Goal: Transaction & Acquisition: Register for event/course

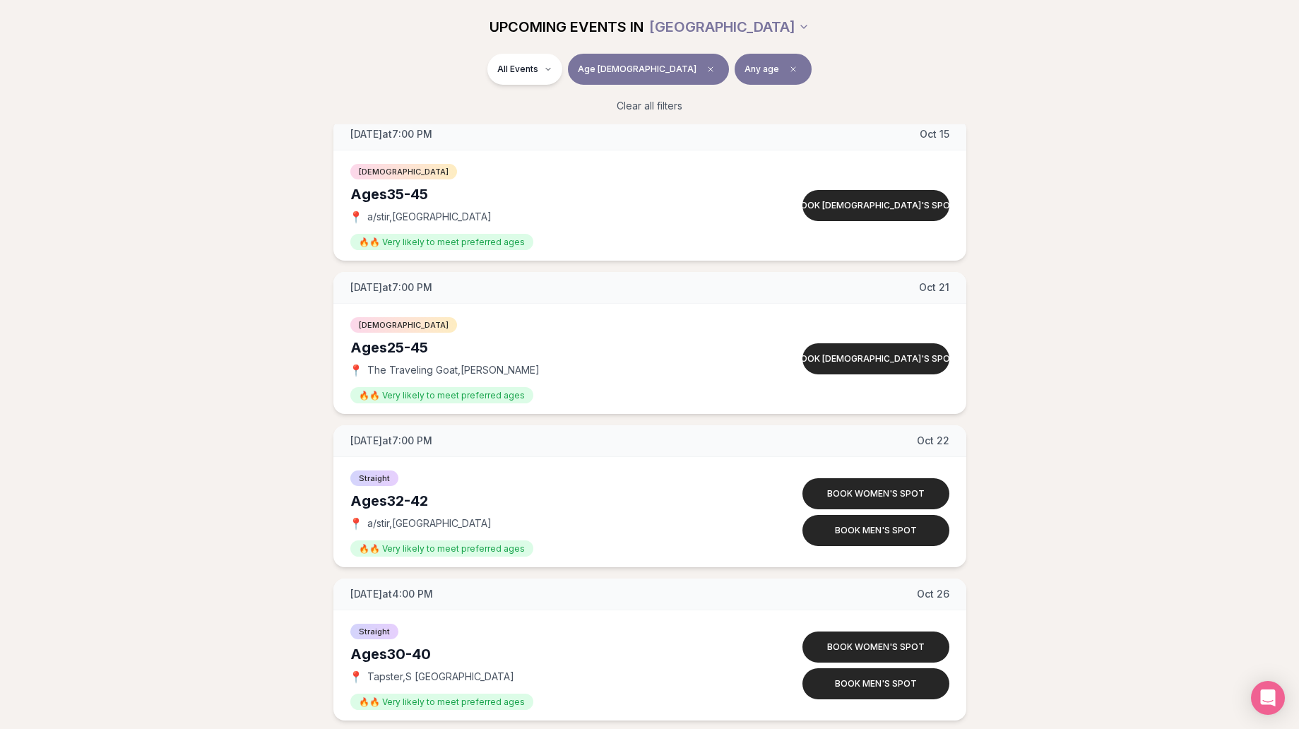
scroll to position [1889, 0]
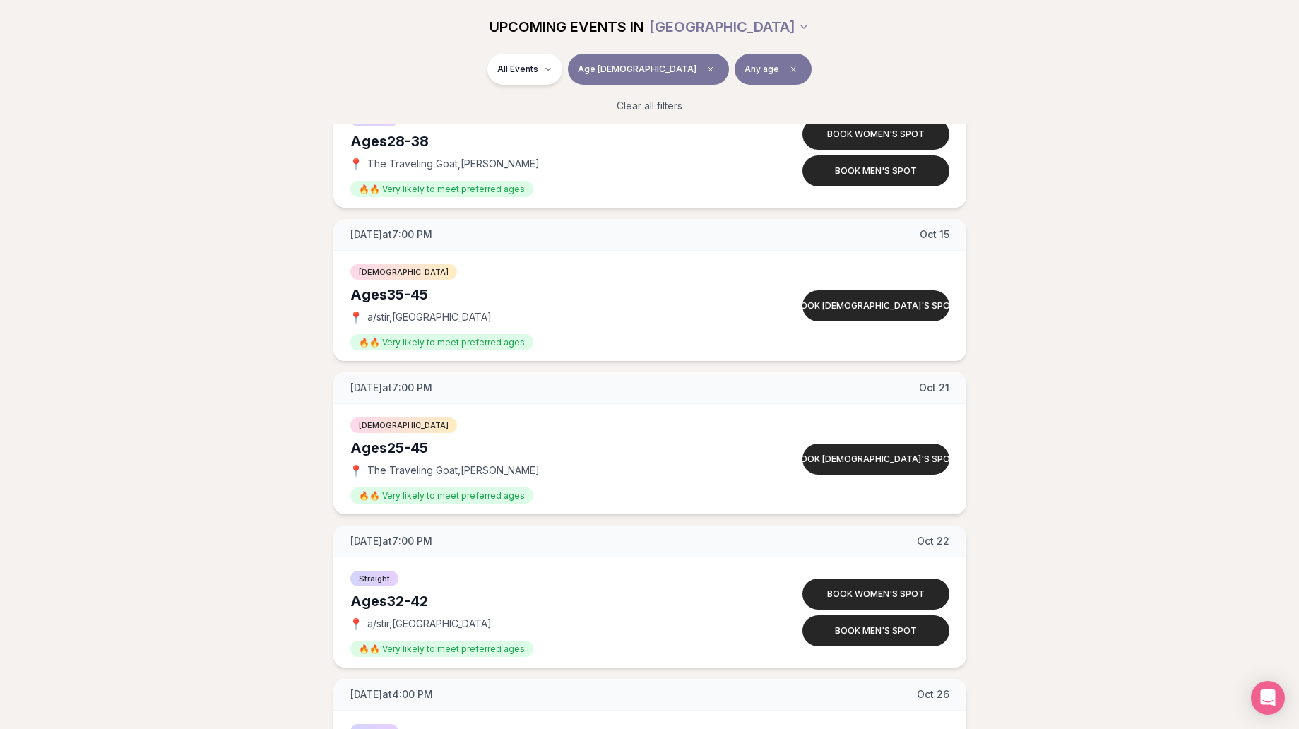
scroll to position [1796, 0]
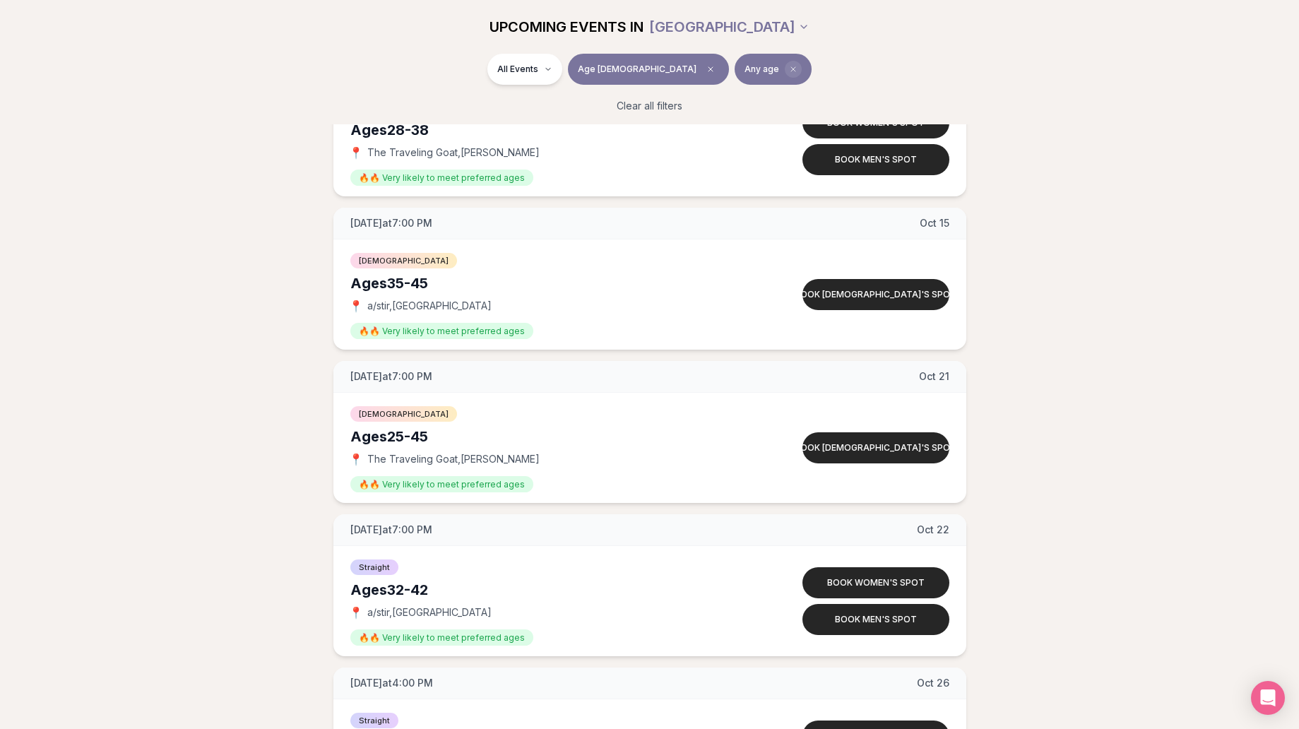
click at [789, 65] on icon "Clear preference" at bounding box center [793, 69] width 8 height 8
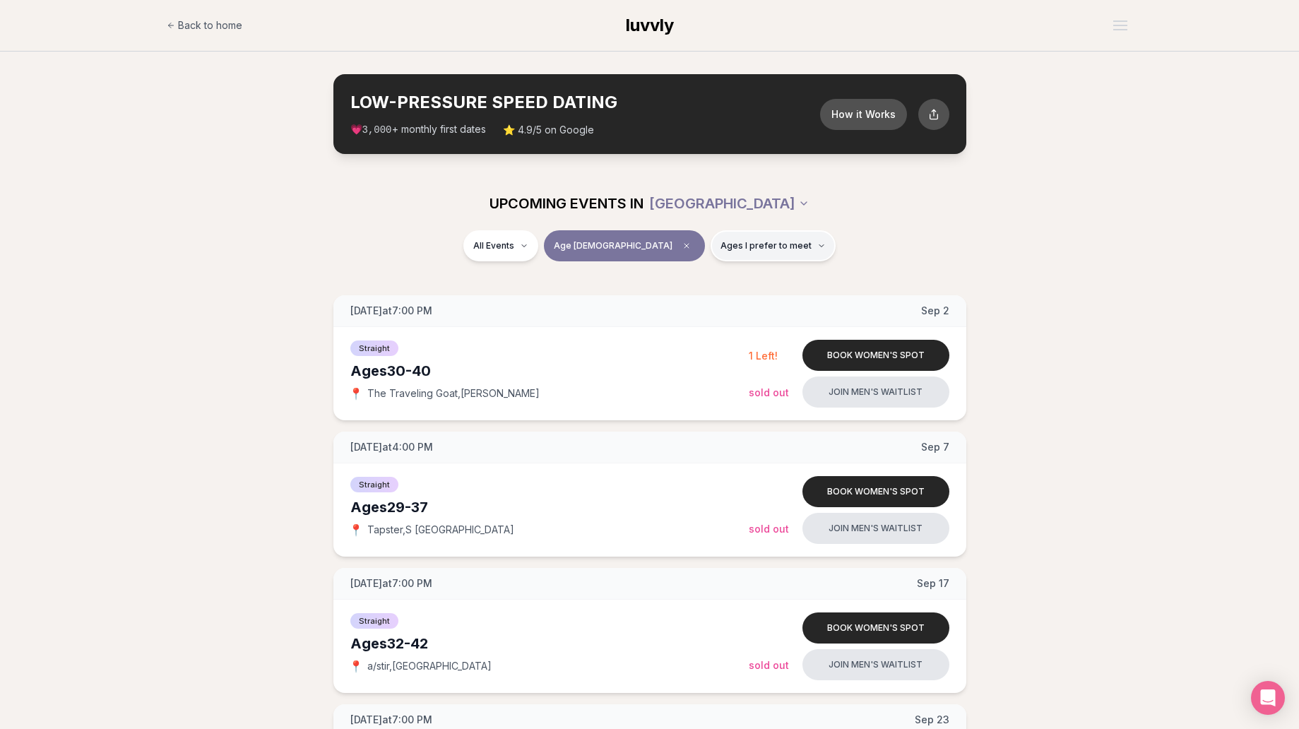
click at [779, 251] on button "Ages I prefer to meet" at bounding box center [773, 245] width 125 height 31
click at [673, 318] on button "Older than me" at bounding box center [671, 319] width 11 height 11
click at [673, 303] on button "Around my age" at bounding box center [671, 300] width 11 height 11
click at [667, 284] on button "Younger than me" at bounding box center [671, 280] width 11 height 11
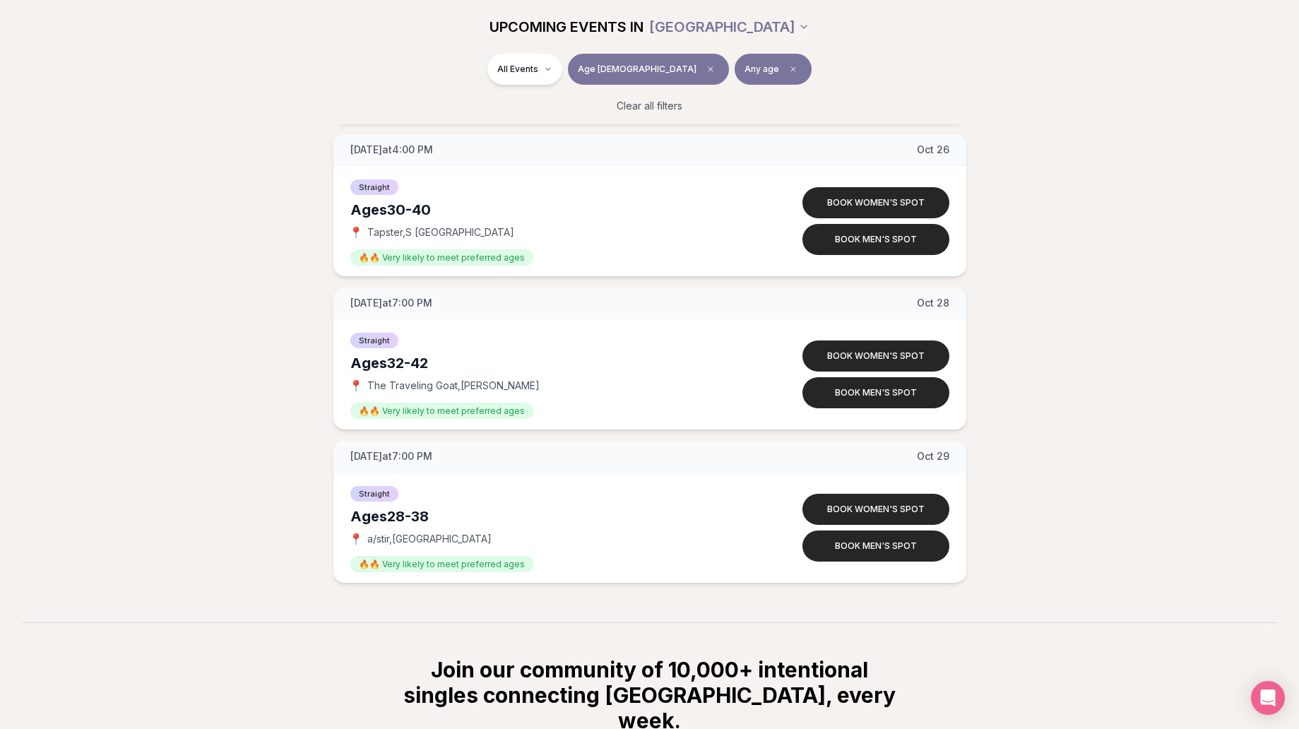
scroll to position [2325, 0]
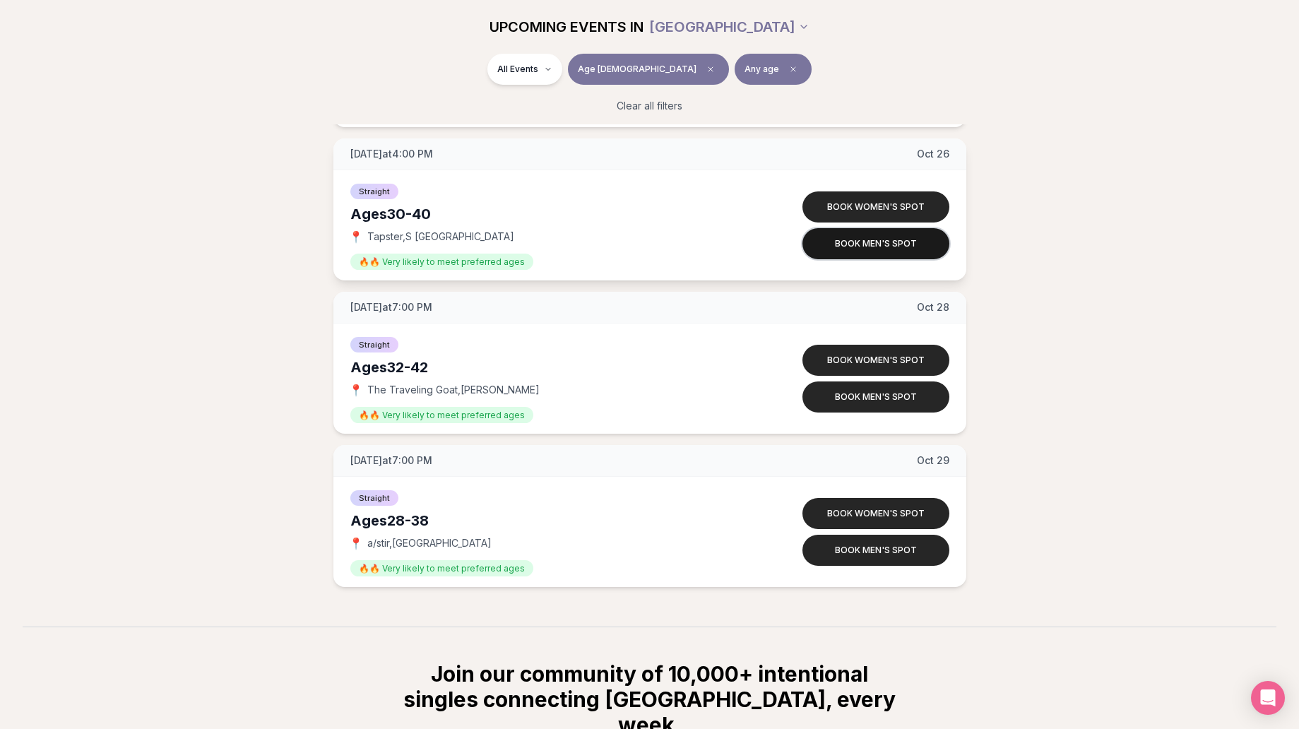
click at [880, 247] on button "Book men's spot" at bounding box center [875, 243] width 147 height 31
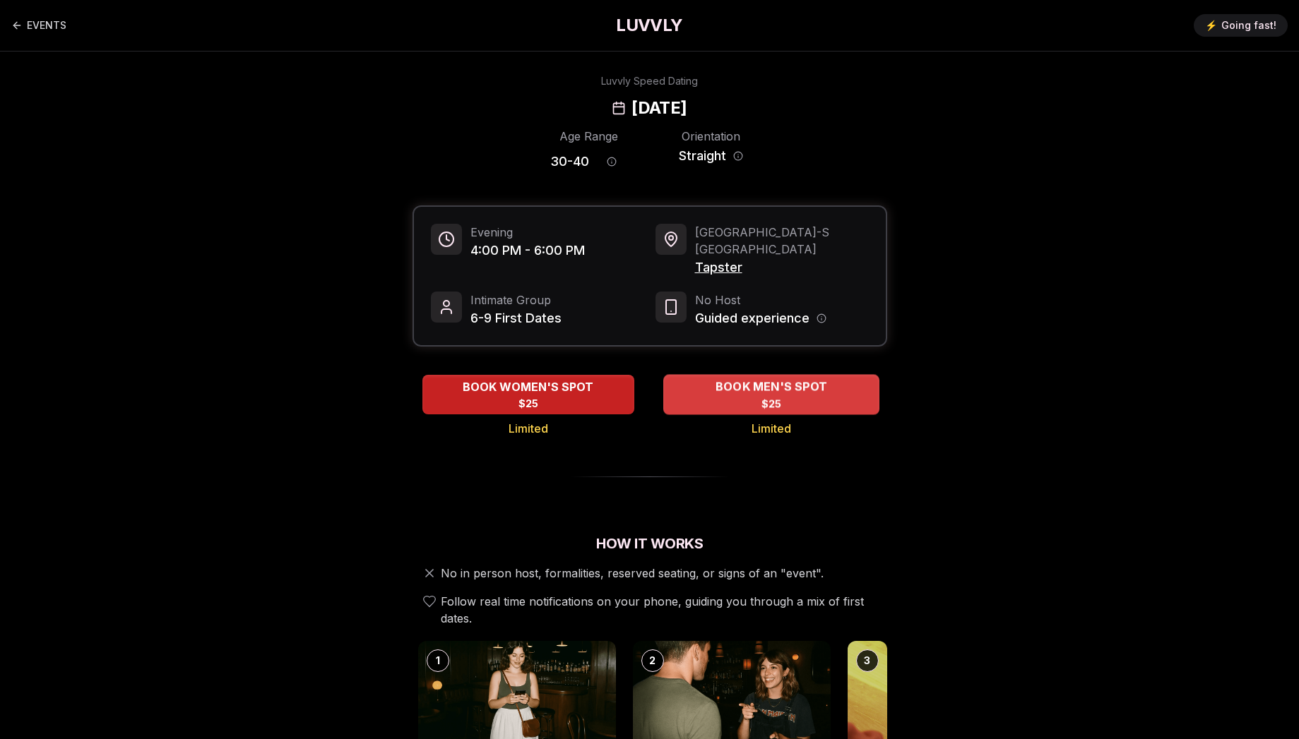
click at [744, 384] on div "BOOK MEN'S SPOT $25" at bounding box center [771, 394] width 216 height 39
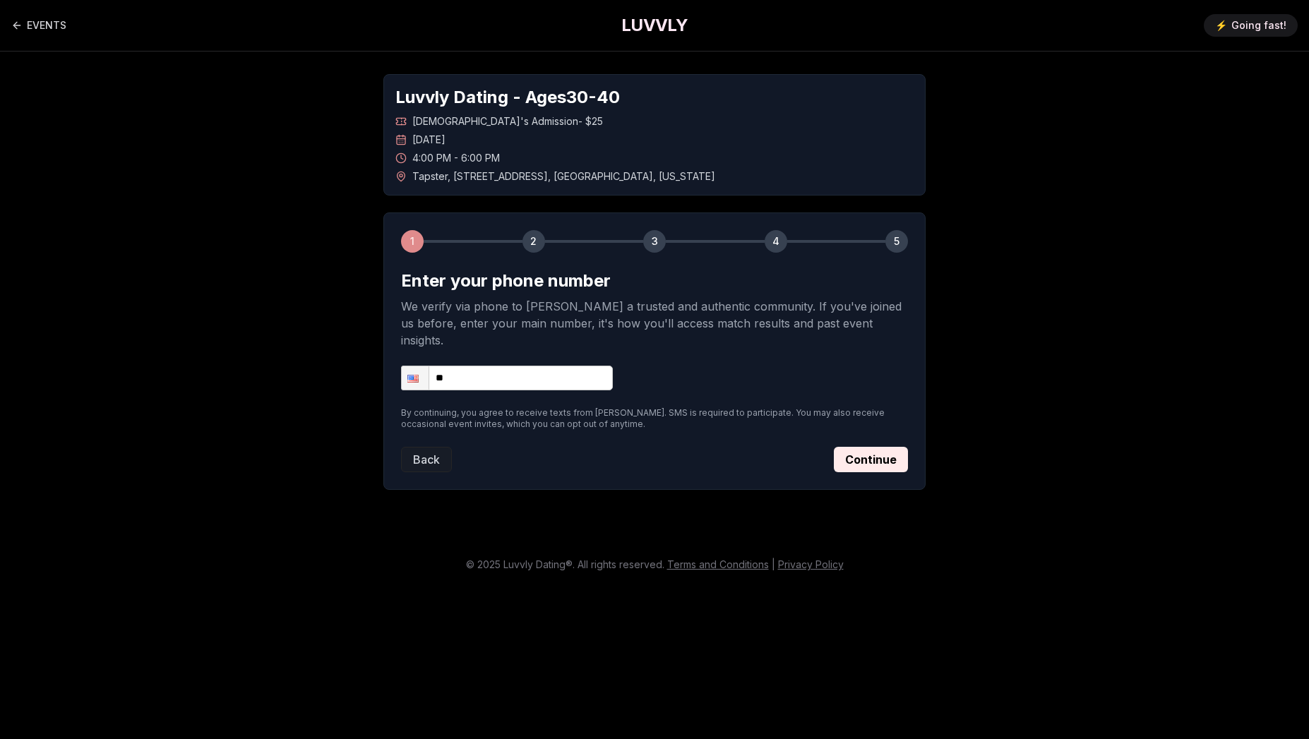
click at [545, 373] on input "**" at bounding box center [507, 378] width 212 height 25
type input "**********"
click at [872, 447] on button "Continue" at bounding box center [871, 459] width 74 height 25
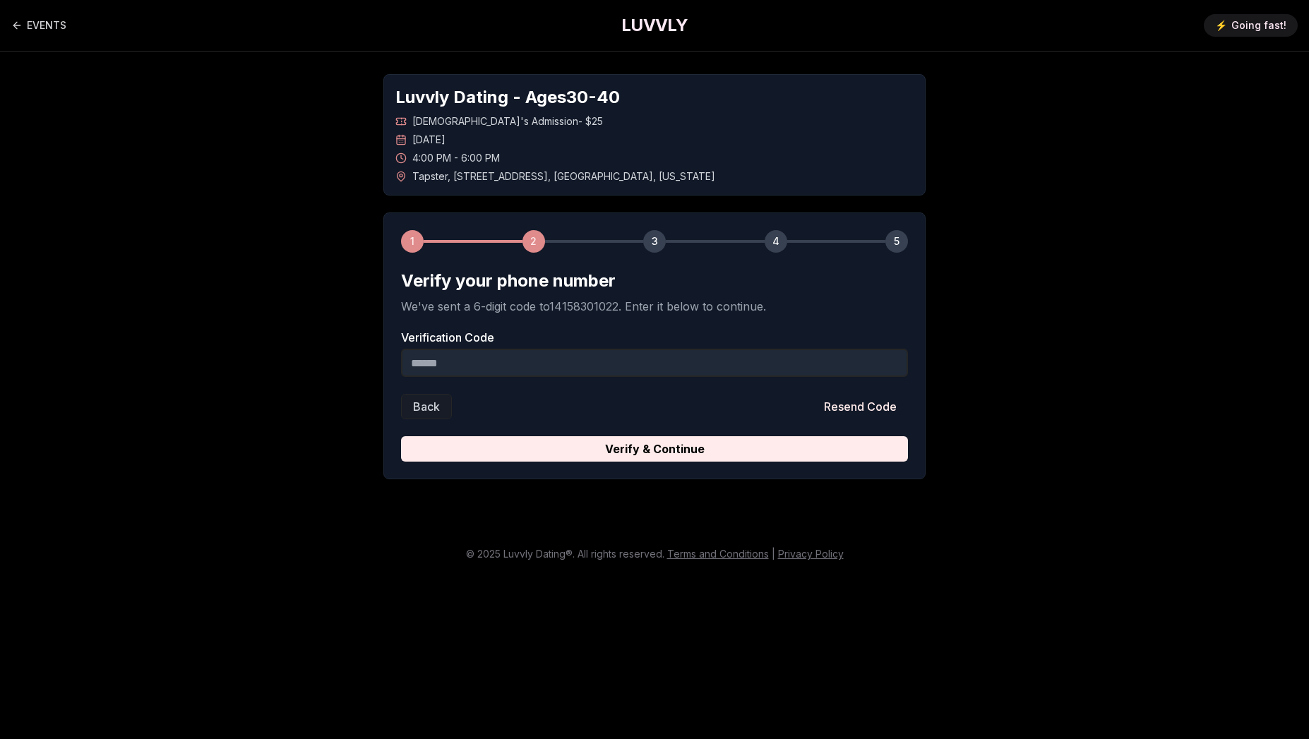
click at [612, 354] on input "Verification Code" at bounding box center [654, 363] width 507 height 28
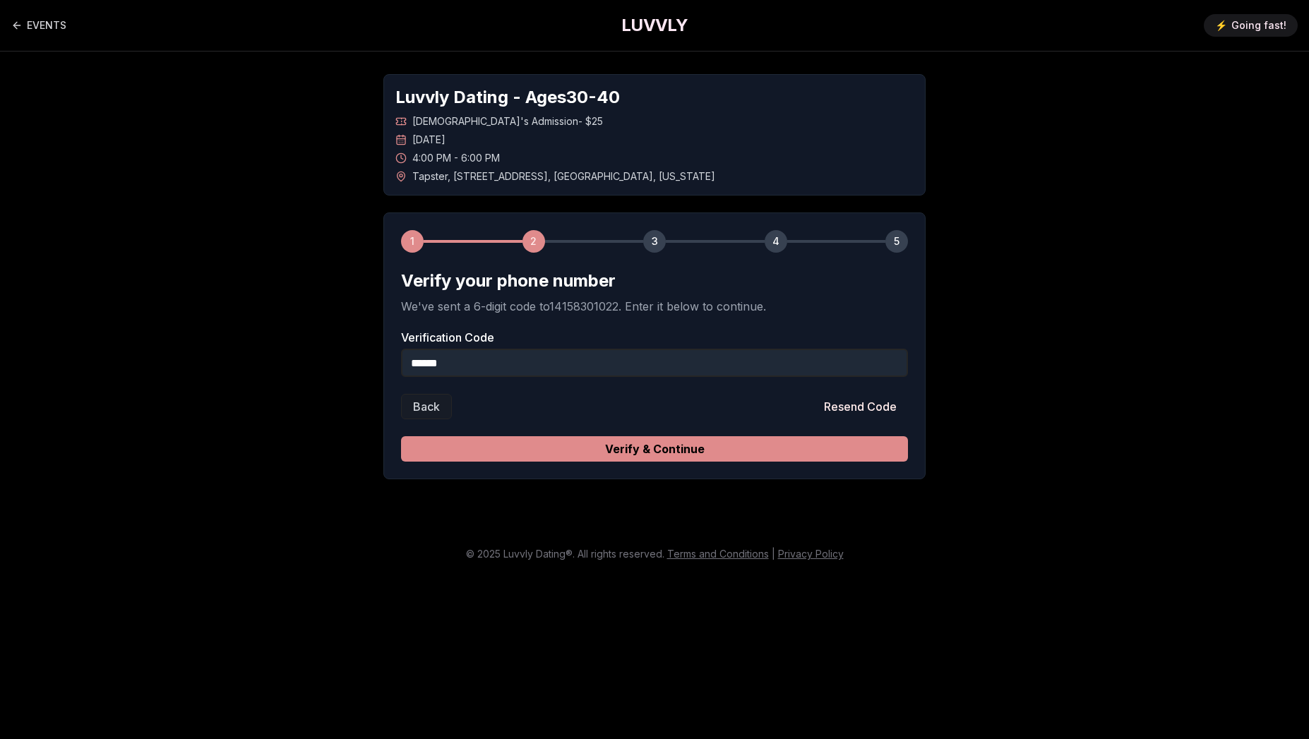
type input "******"
click at [614, 450] on button "Verify & Continue" at bounding box center [654, 448] width 507 height 25
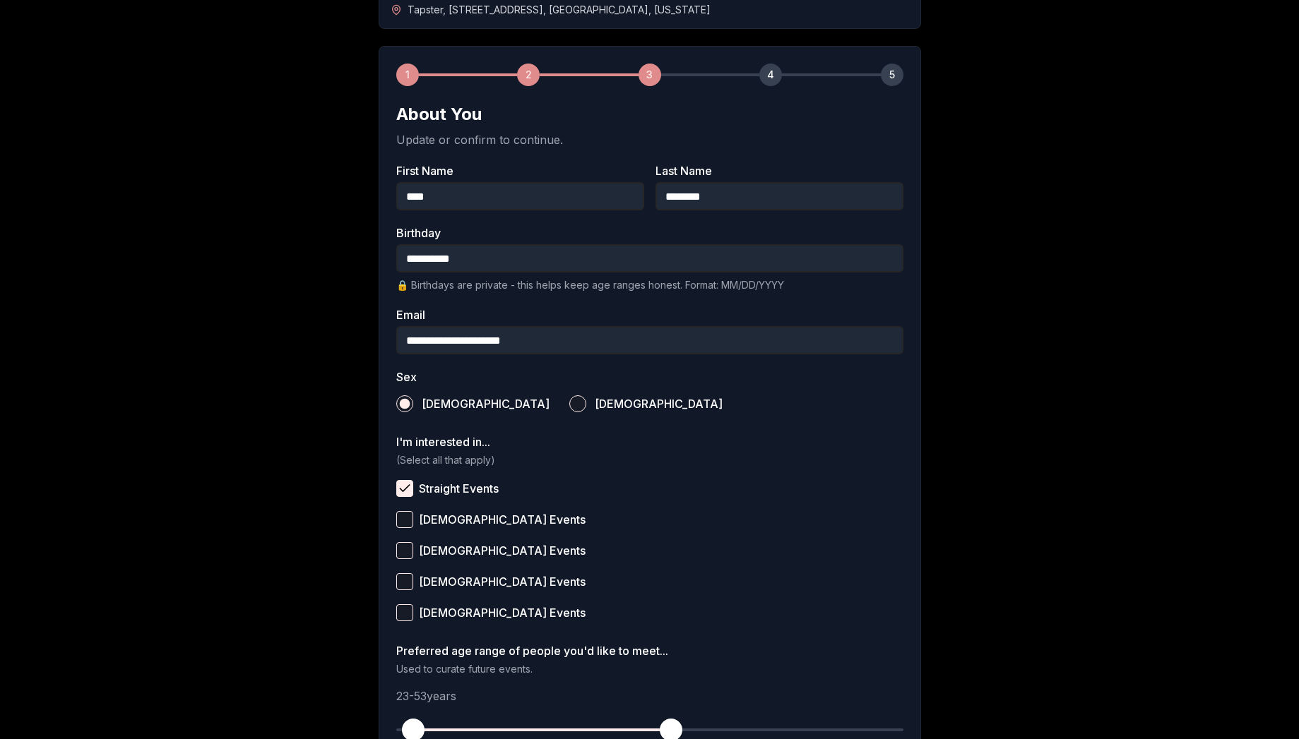
scroll to position [325, 0]
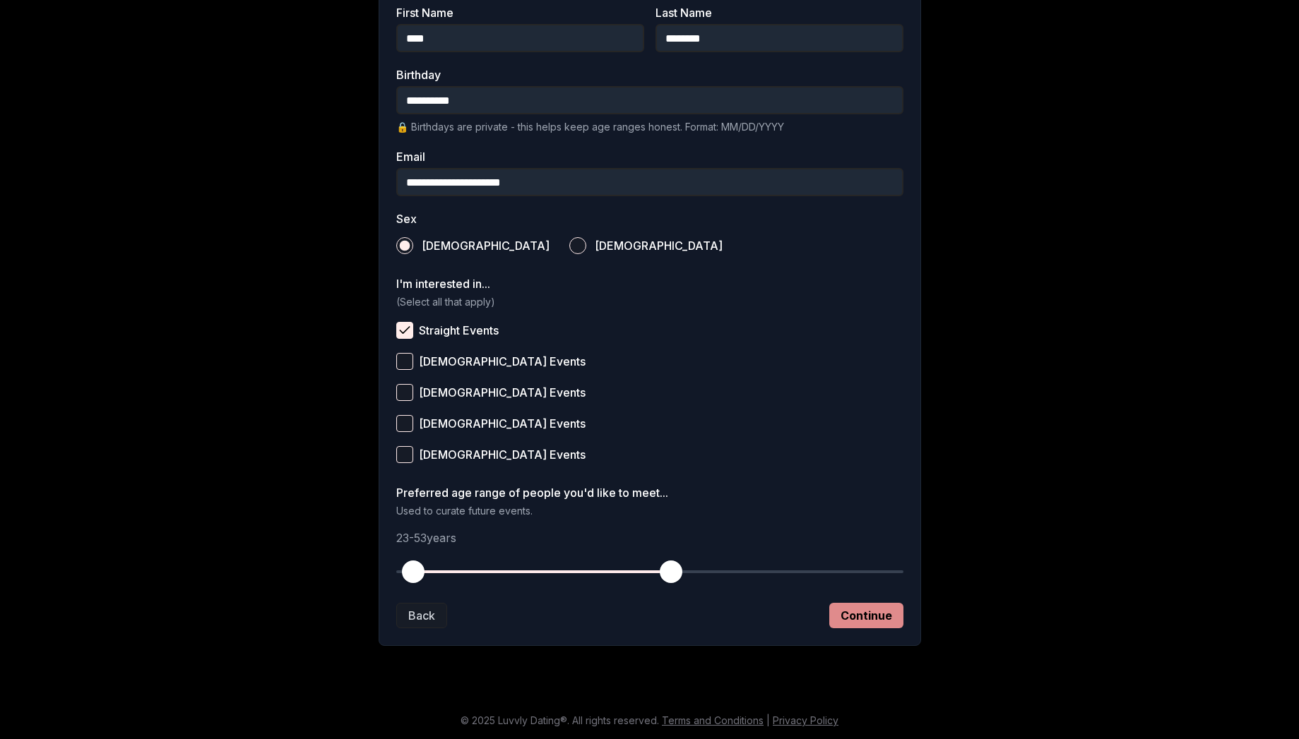
click at [888, 624] on button "Continue" at bounding box center [866, 615] width 74 height 25
click at [888, 624] on div "Back Saving..." at bounding box center [649, 615] width 507 height 25
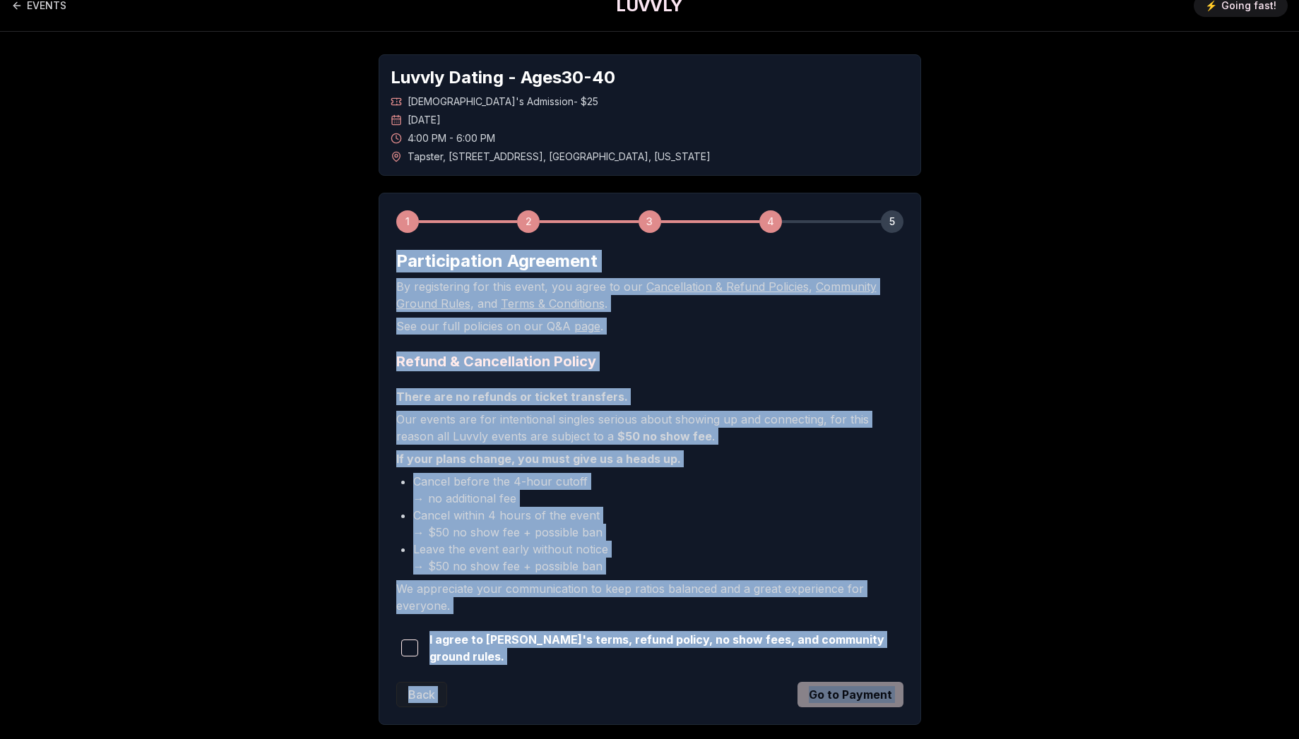
scroll to position [0, 0]
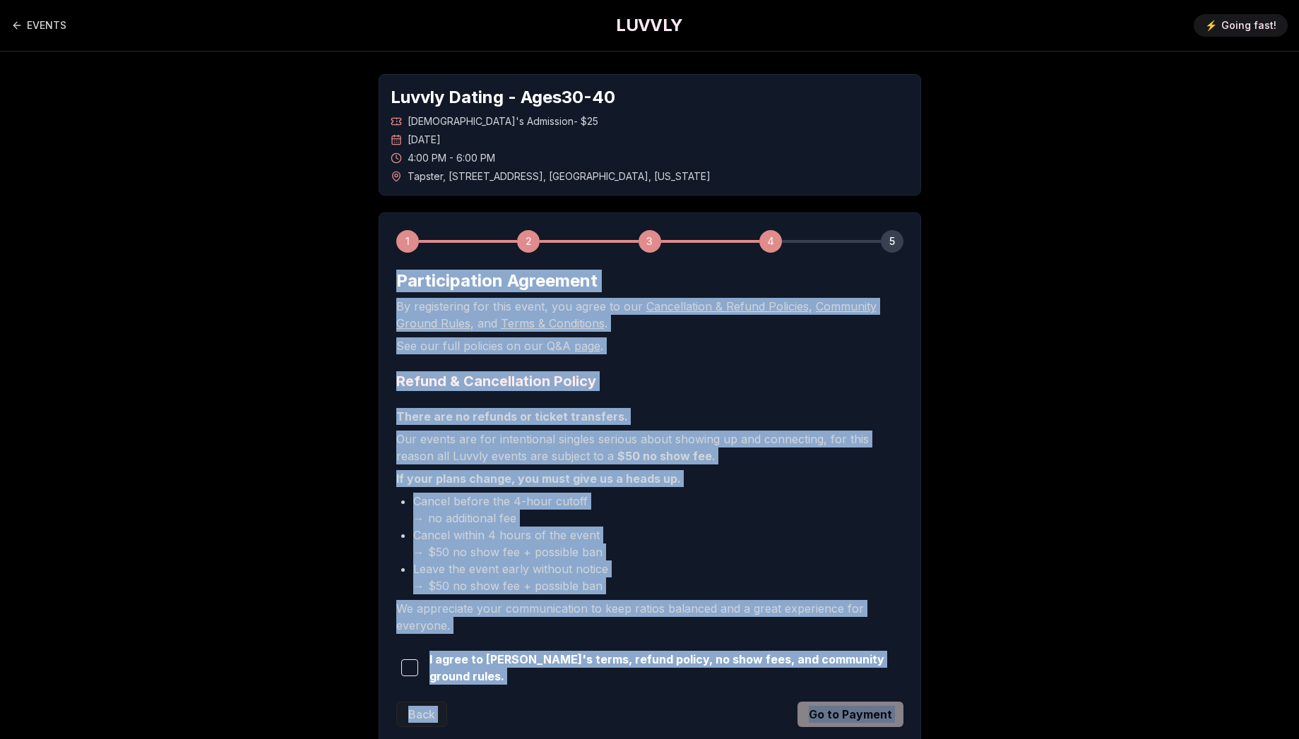
click at [990, 452] on div "Luvvly Dating - Ages [DEMOGRAPHIC_DATA] [DEMOGRAPHIC_DATA]'s Admission - $25 [D…" at bounding box center [649, 410] width 989 height 716
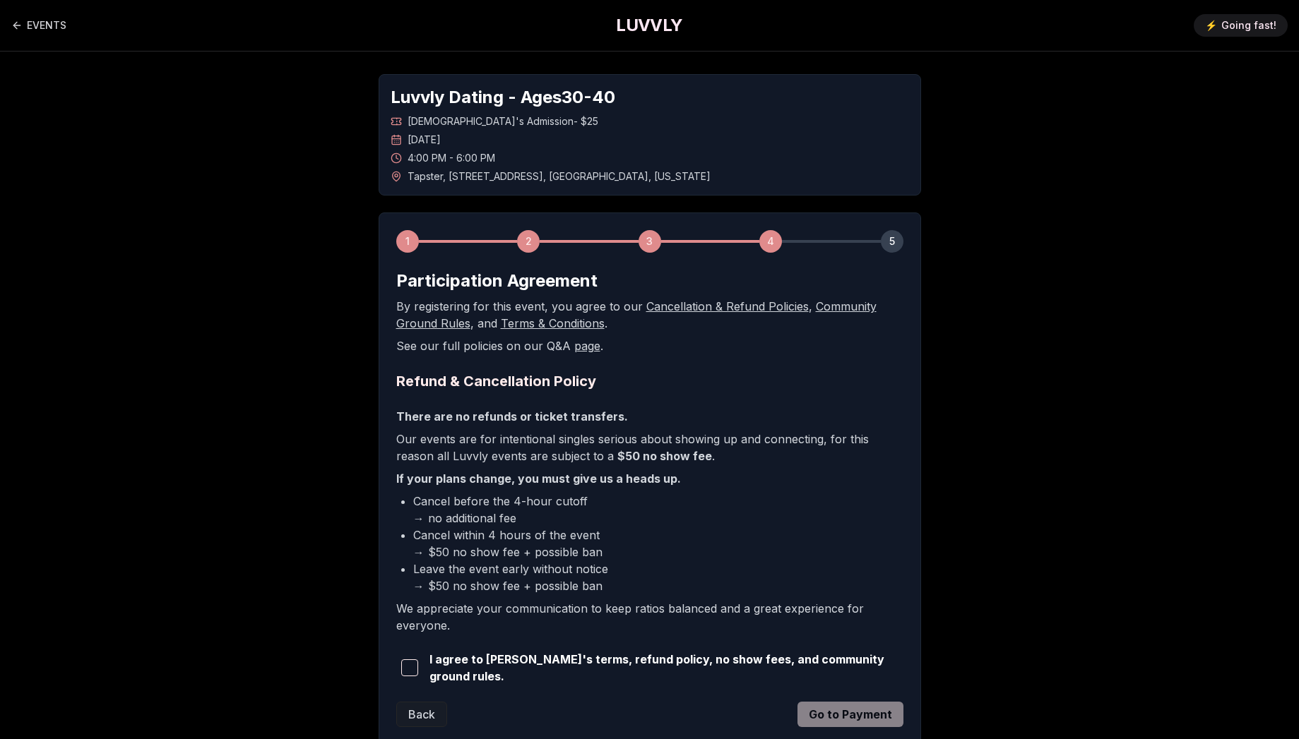
click at [416, 670] on span "button" at bounding box center [409, 668] width 17 height 17
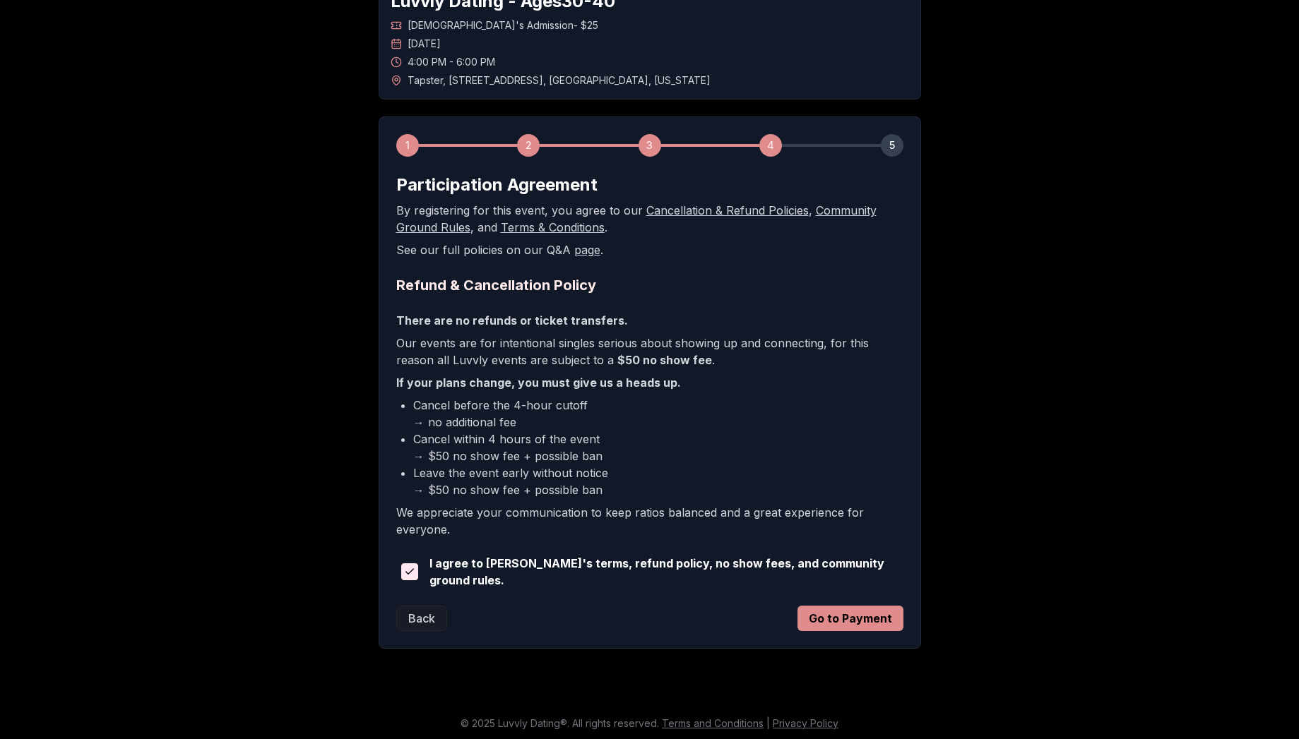
click at [867, 625] on button "Go to Payment" at bounding box center [850, 618] width 106 height 25
click at [867, 625] on div "Back Redirecting..." at bounding box center [649, 618] width 507 height 25
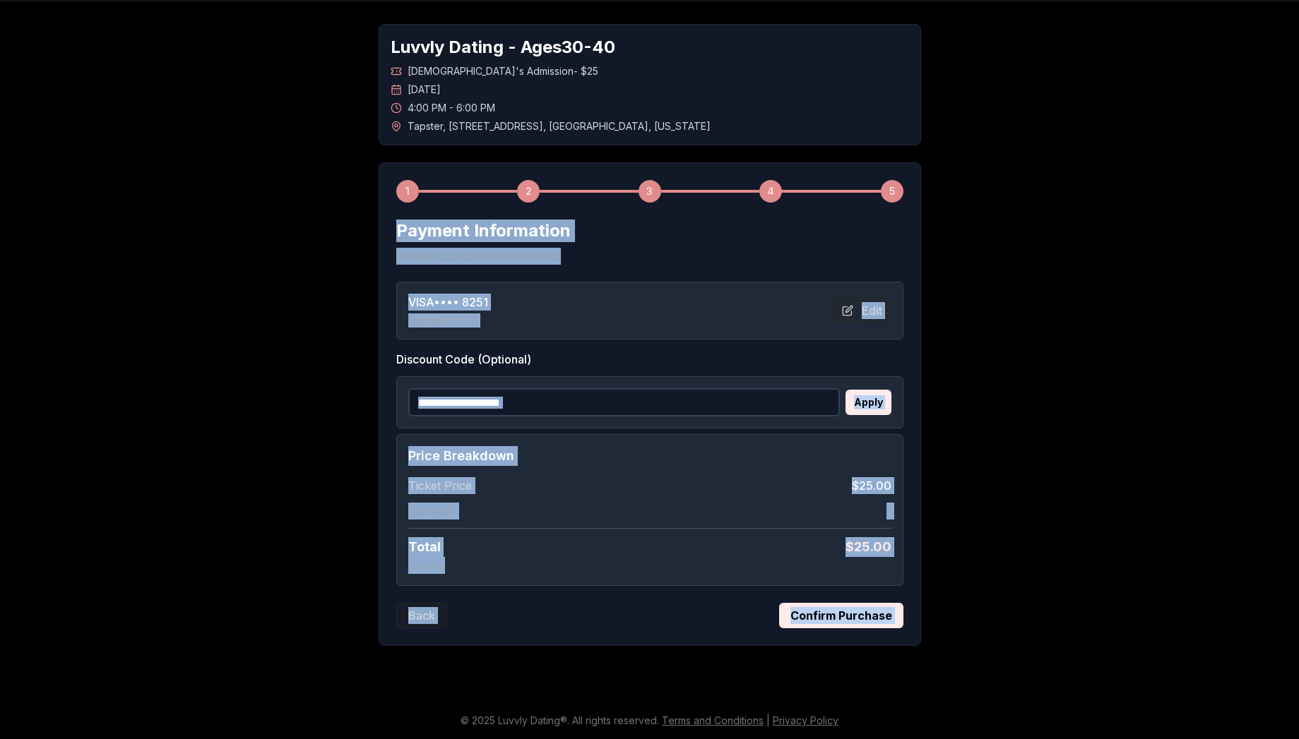
scroll to position [50, 0]
click at [1076, 578] on div "Luvvly Dating - Ages [DEMOGRAPHIC_DATA] [DEMOGRAPHIC_DATA]'s Admission - $25 [D…" at bounding box center [649, 334] width 989 height 667
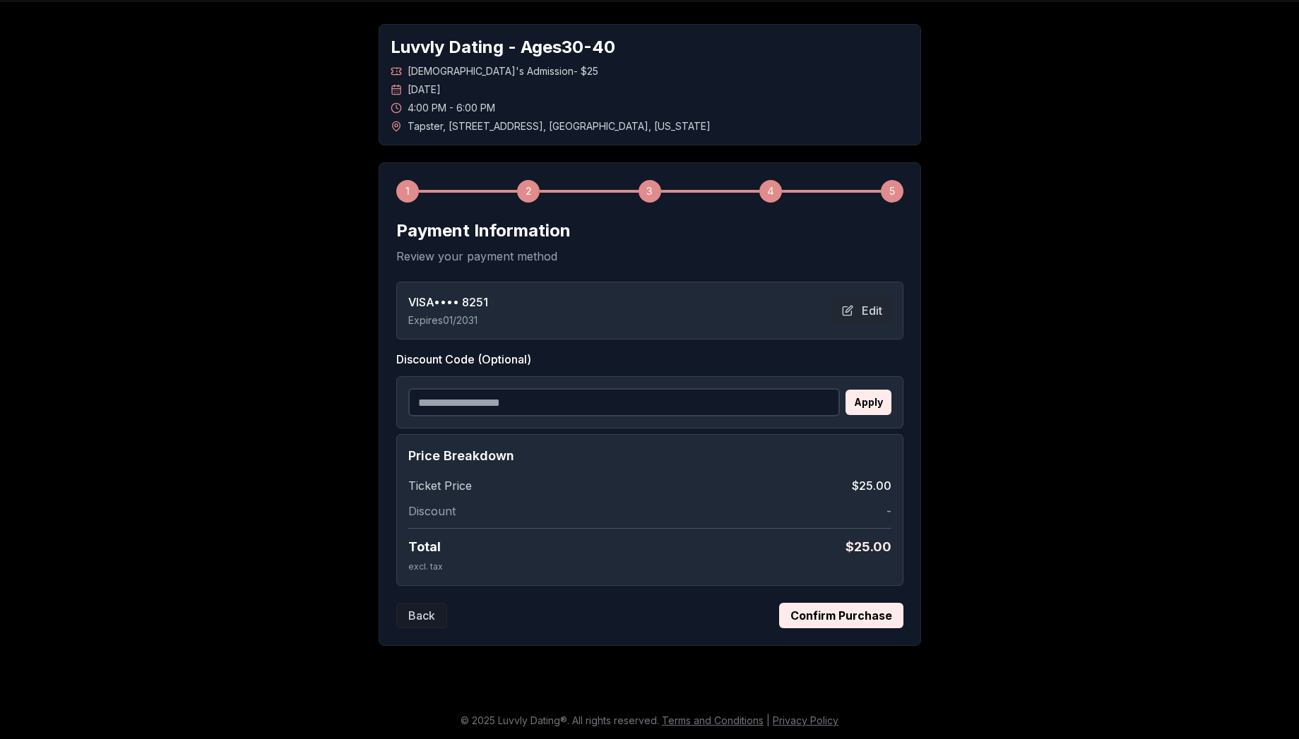
click at [865, 617] on button "Confirm Purchase" at bounding box center [841, 615] width 124 height 25
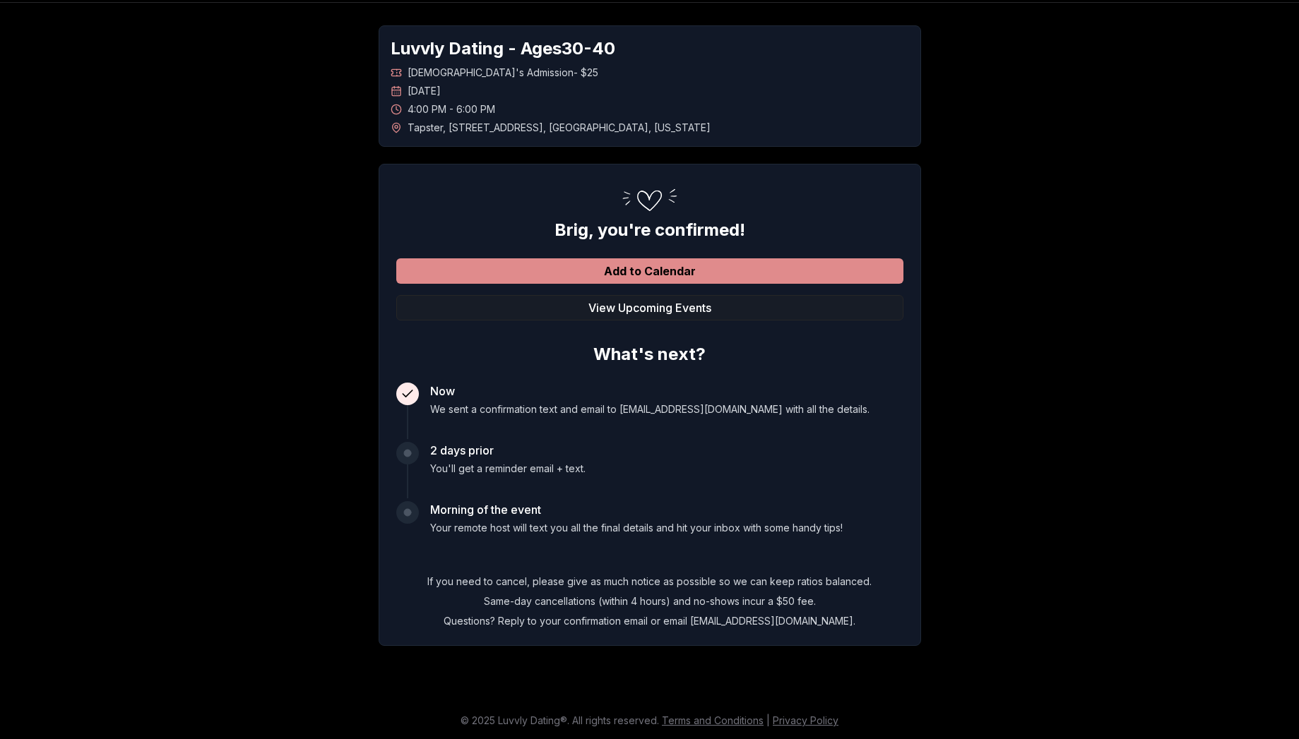
click at [655, 273] on button "Add to Calendar" at bounding box center [649, 271] width 507 height 25
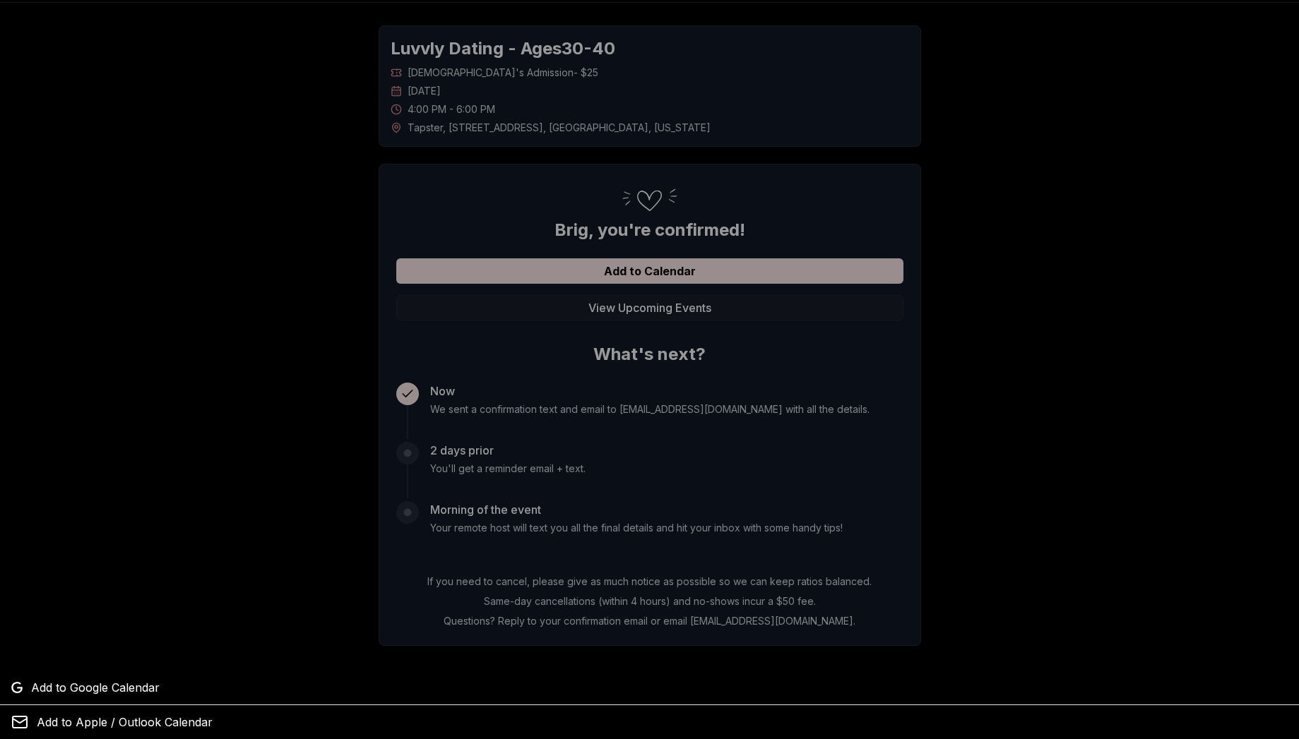
click at [382, 295] on div at bounding box center [649, 369] width 1299 height 739
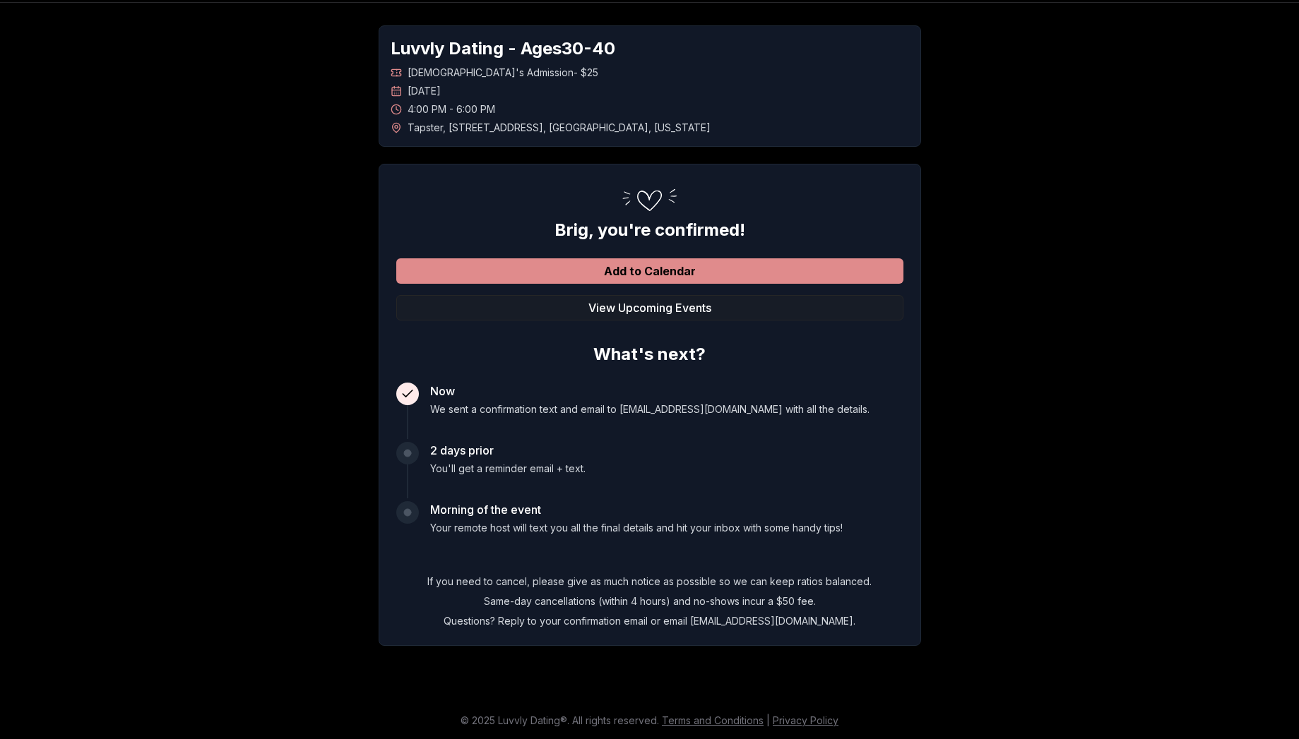
click at [583, 268] on button "Add to Calendar" at bounding box center [649, 271] width 507 height 25
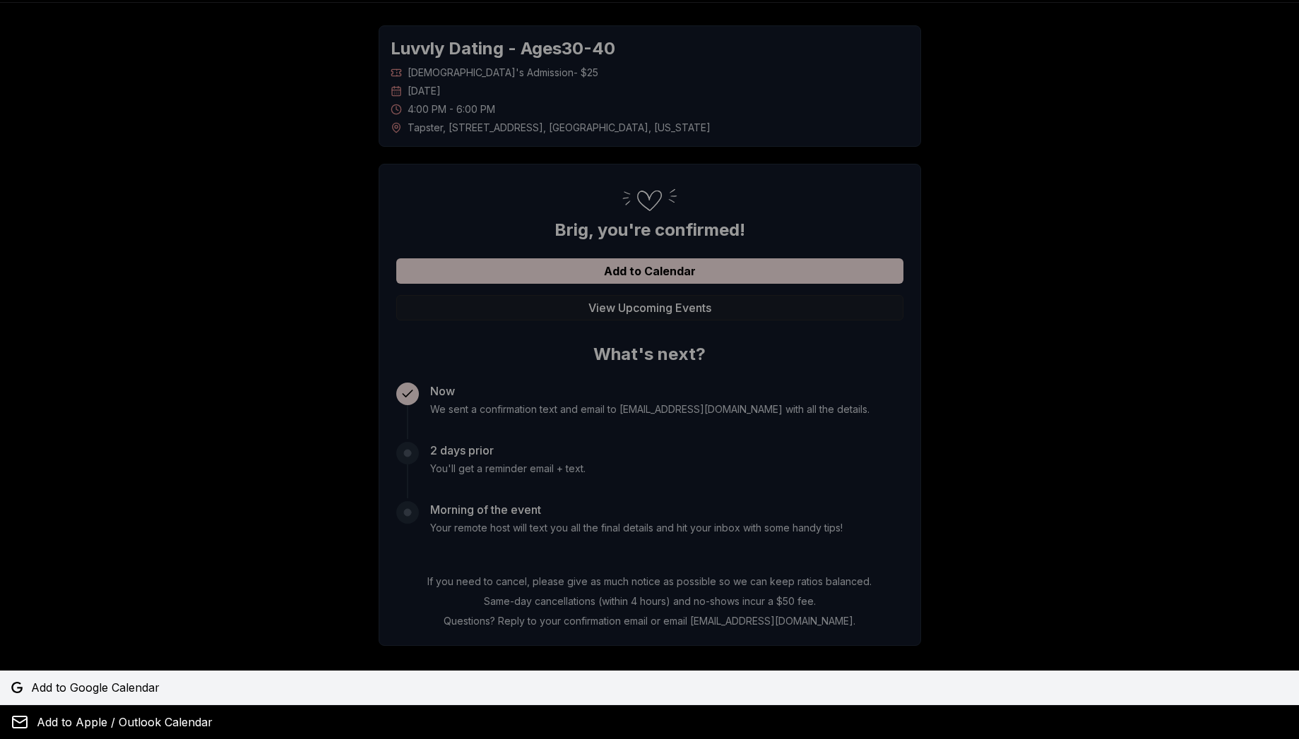
click at [118, 698] on link "Add to Google Calendar" at bounding box center [649, 688] width 1299 height 34
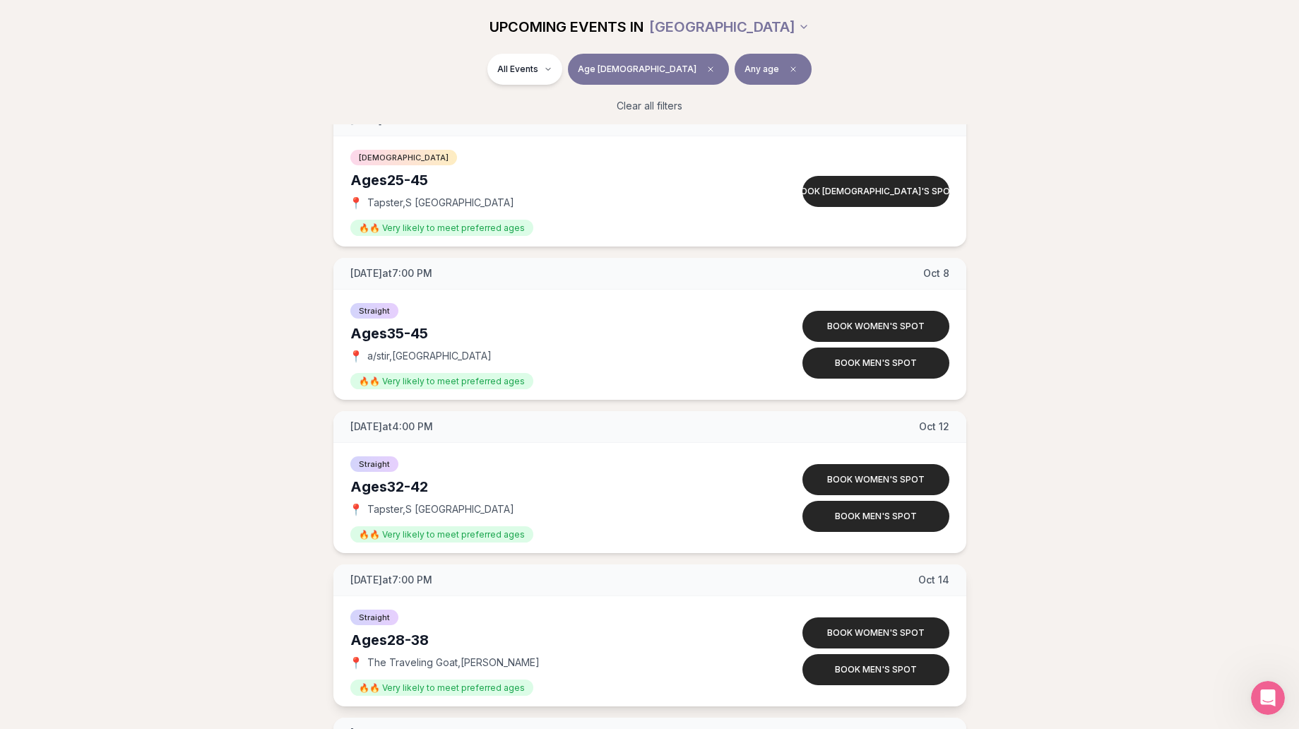
scroll to position [1282, 6]
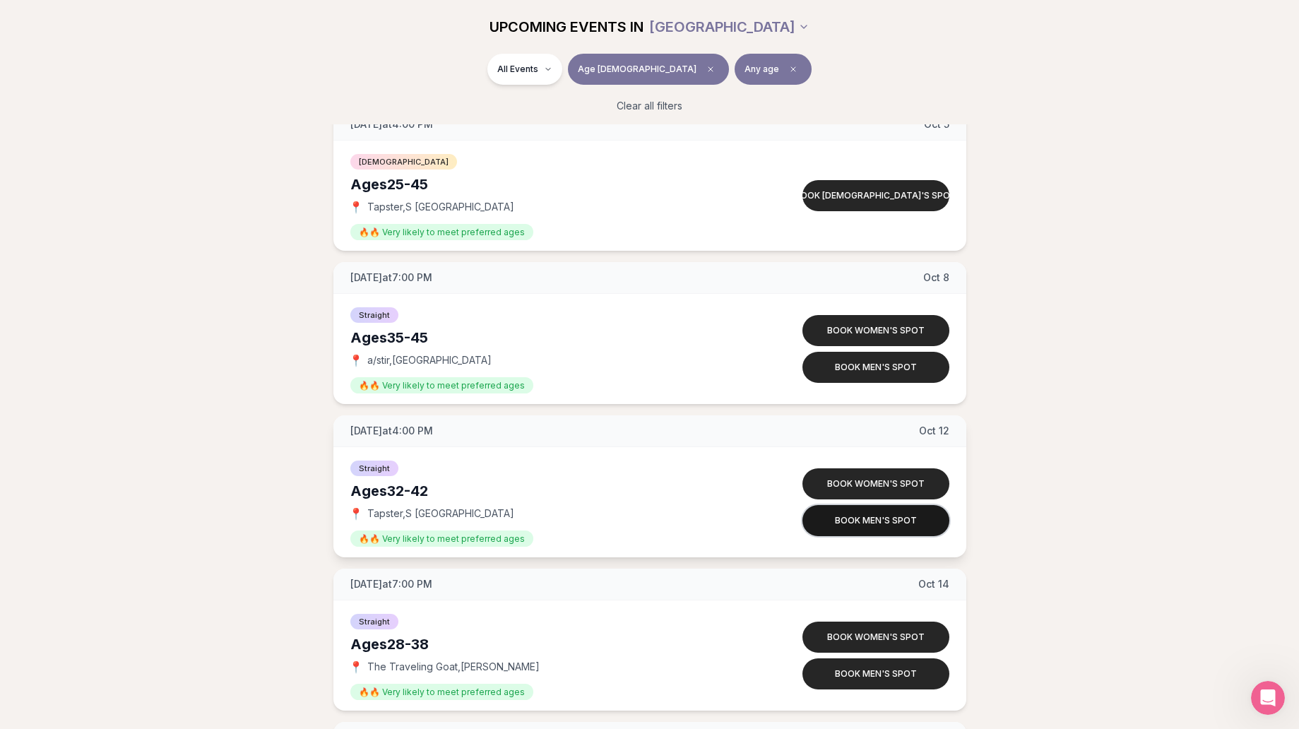
click at [851, 532] on button "Book men's spot" at bounding box center [875, 520] width 147 height 31
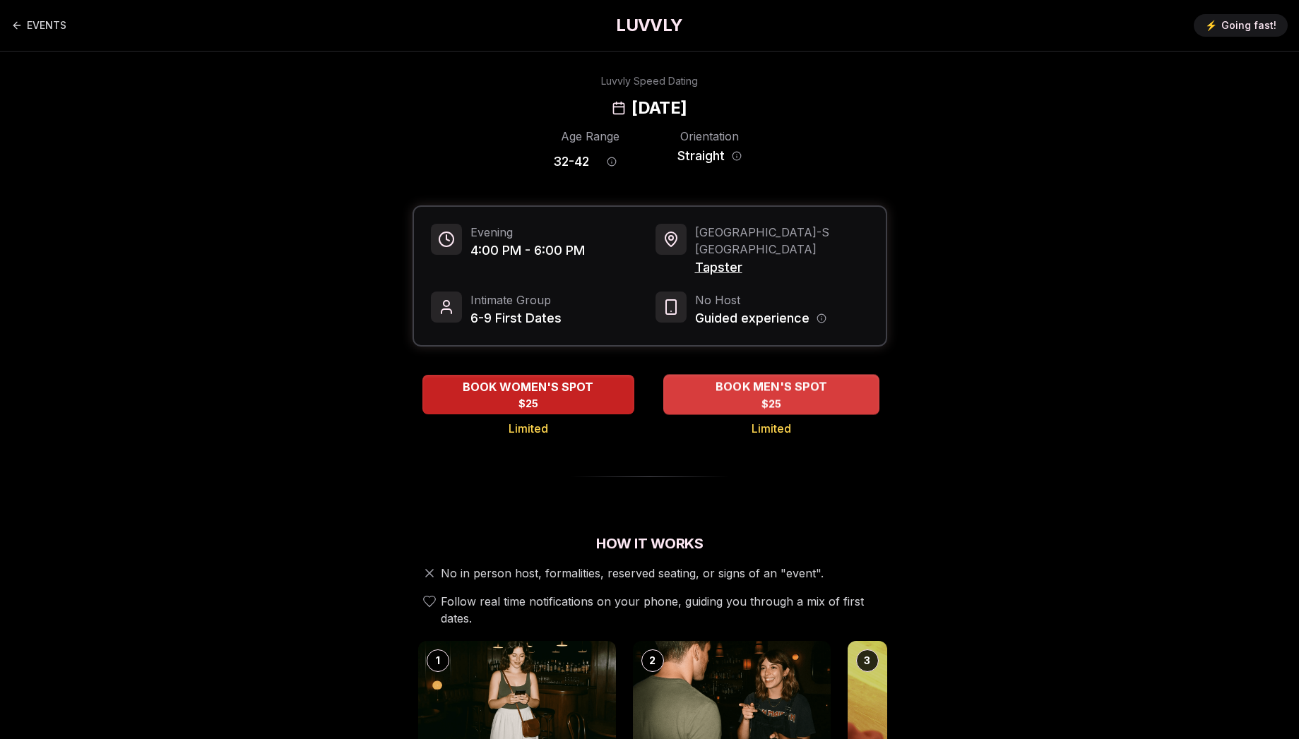
click at [720, 384] on div "BOOK MEN'S SPOT $25" at bounding box center [771, 394] width 216 height 39
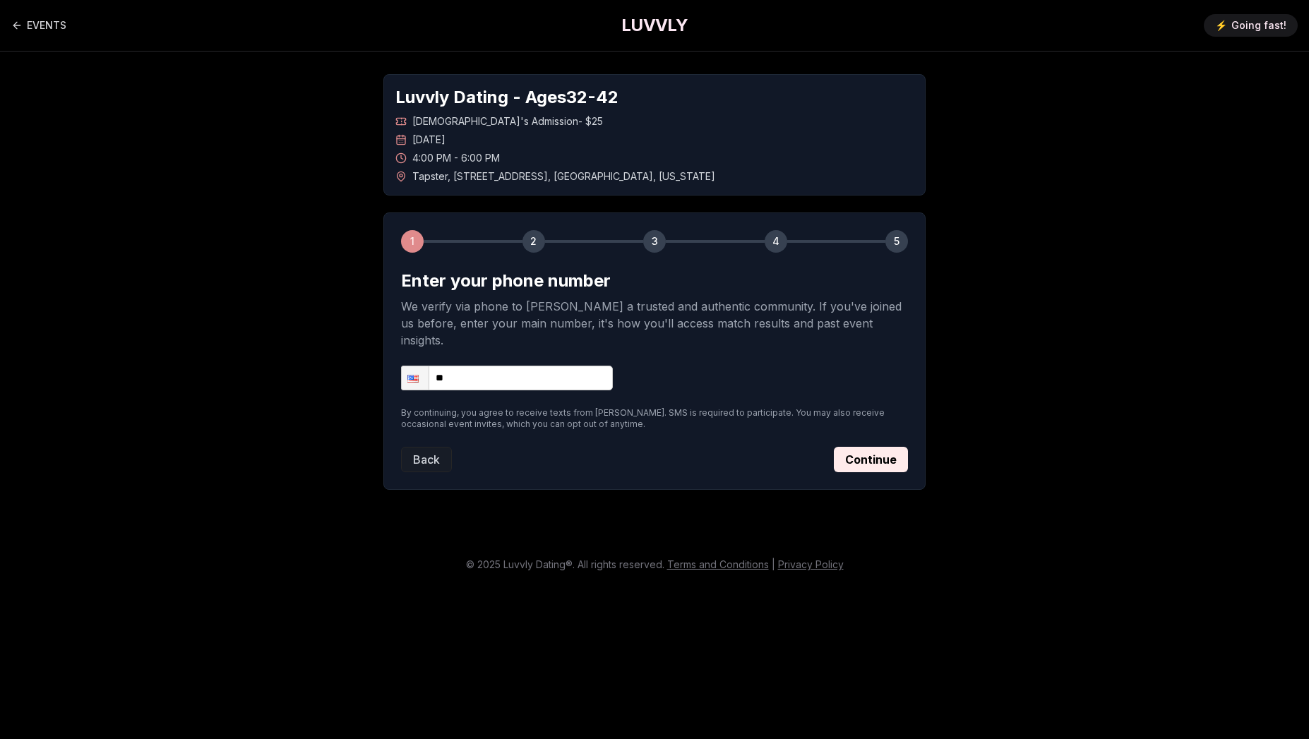
click at [559, 366] on input "**" at bounding box center [507, 378] width 212 height 25
type input "**********"
click at [877, 447] on button "Continue" at bounding box center [871, 459] width 74 height 25
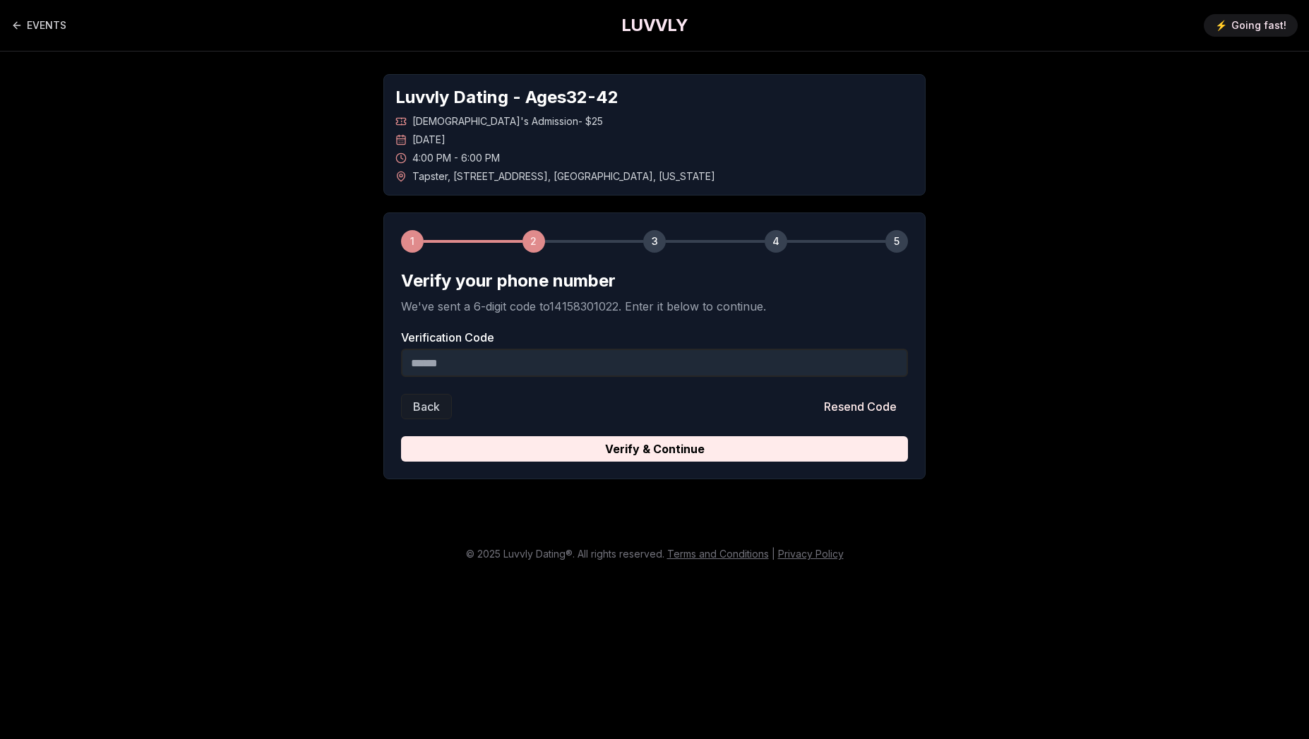
click at [499, 355] on input "Verification Code" at bounding box center [654, 363] width 507 height 28
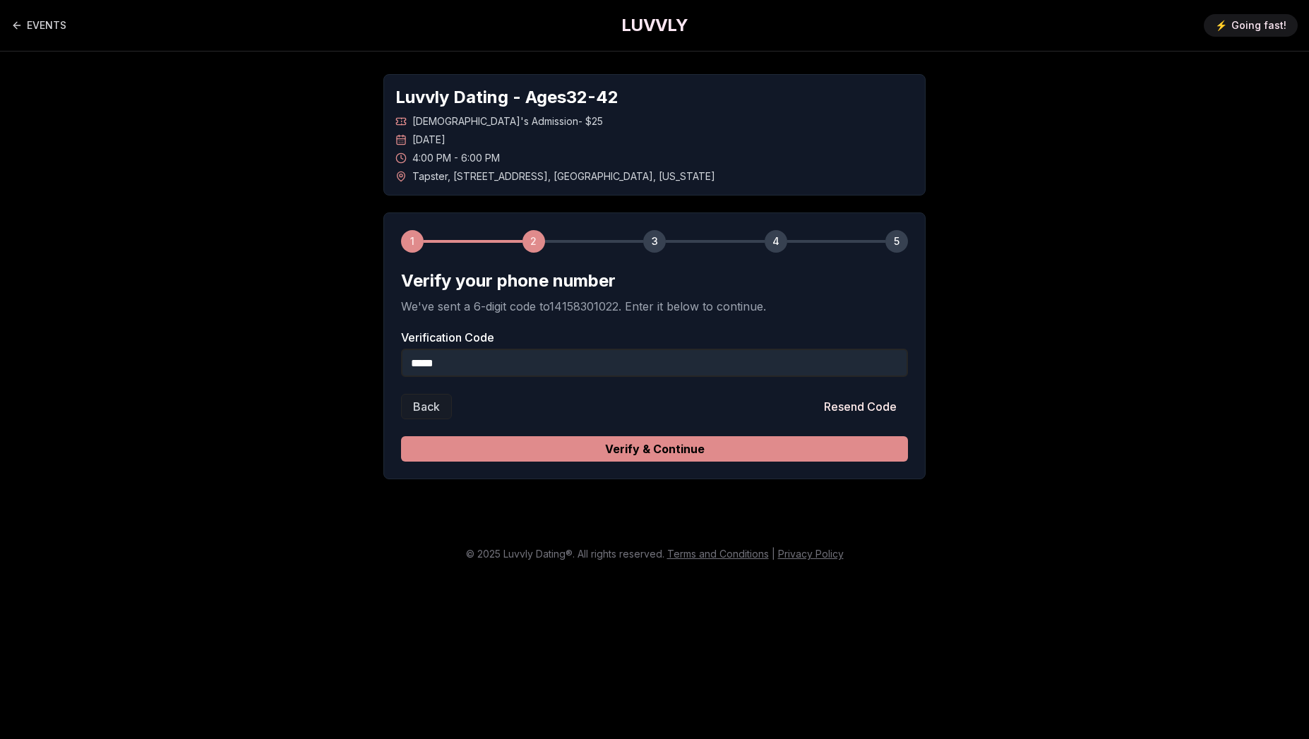
click at [605, 451] on button "Verify & Continue" at bounding box center [654, 448] width 507 height 25
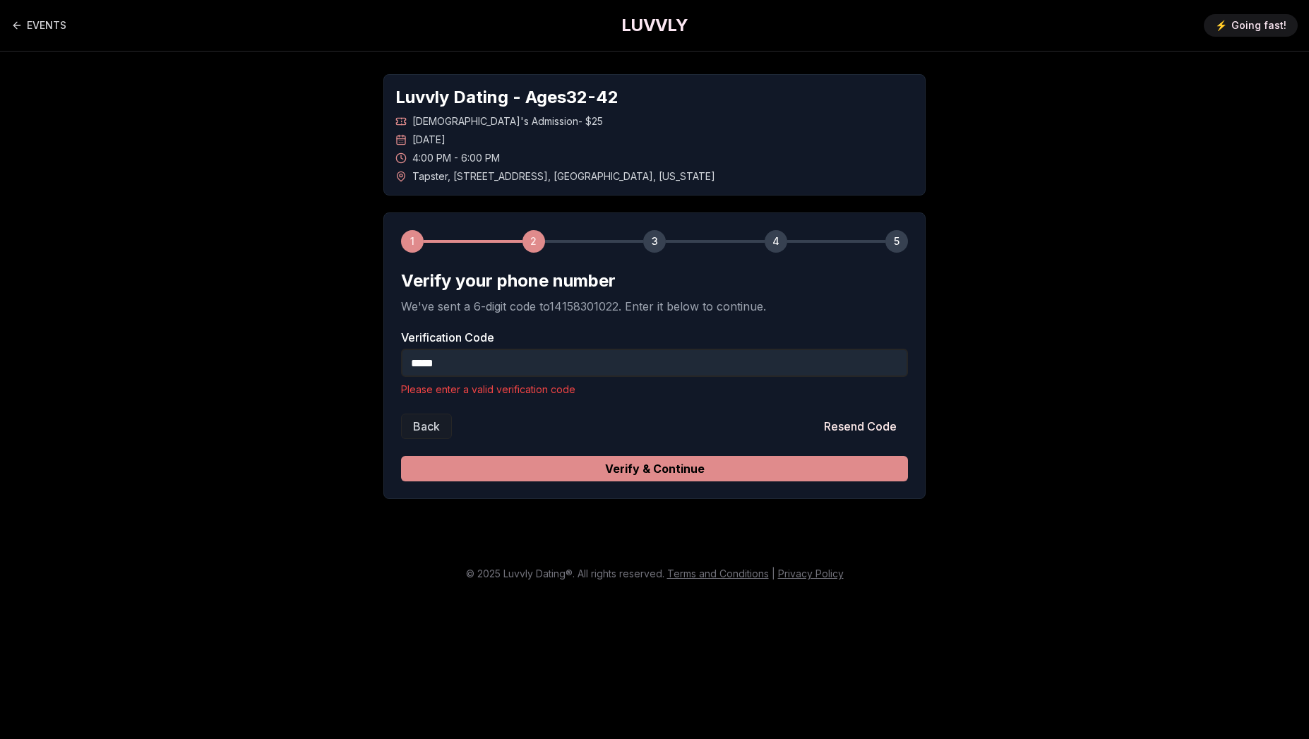
click at [605, 470] on button "Verify & Continue" at bounding box center [654, 468] width 507 height 25
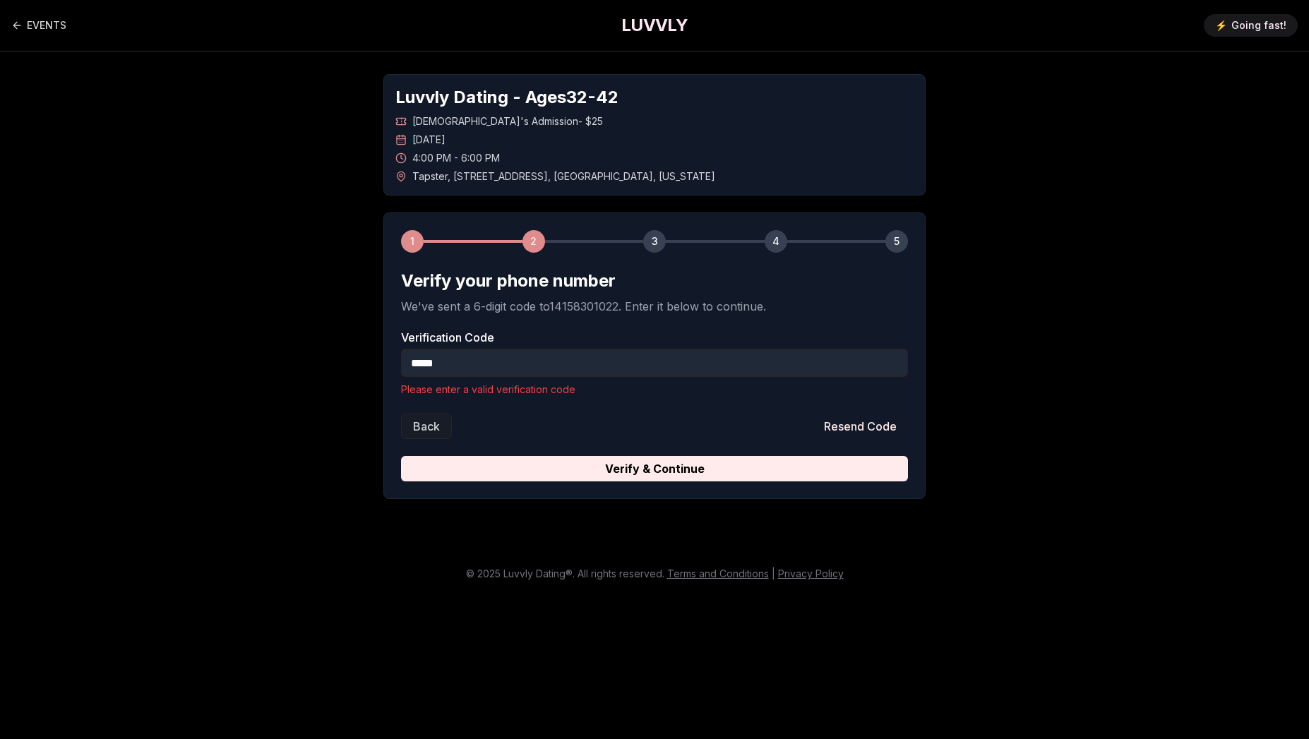
drag, startPoint x: 478, startPoint y: 360, endPoint x: 302, endPoint y: 384, distance: 177.5
click at [302, 384] on div "Luvvly Dating - Ages [DEMOGRAPHIC_DATA] [DEMOGRAPHIC_DATA]'s Admission - $25 [D…" at bounding box center [654, 287] width 989 height 470
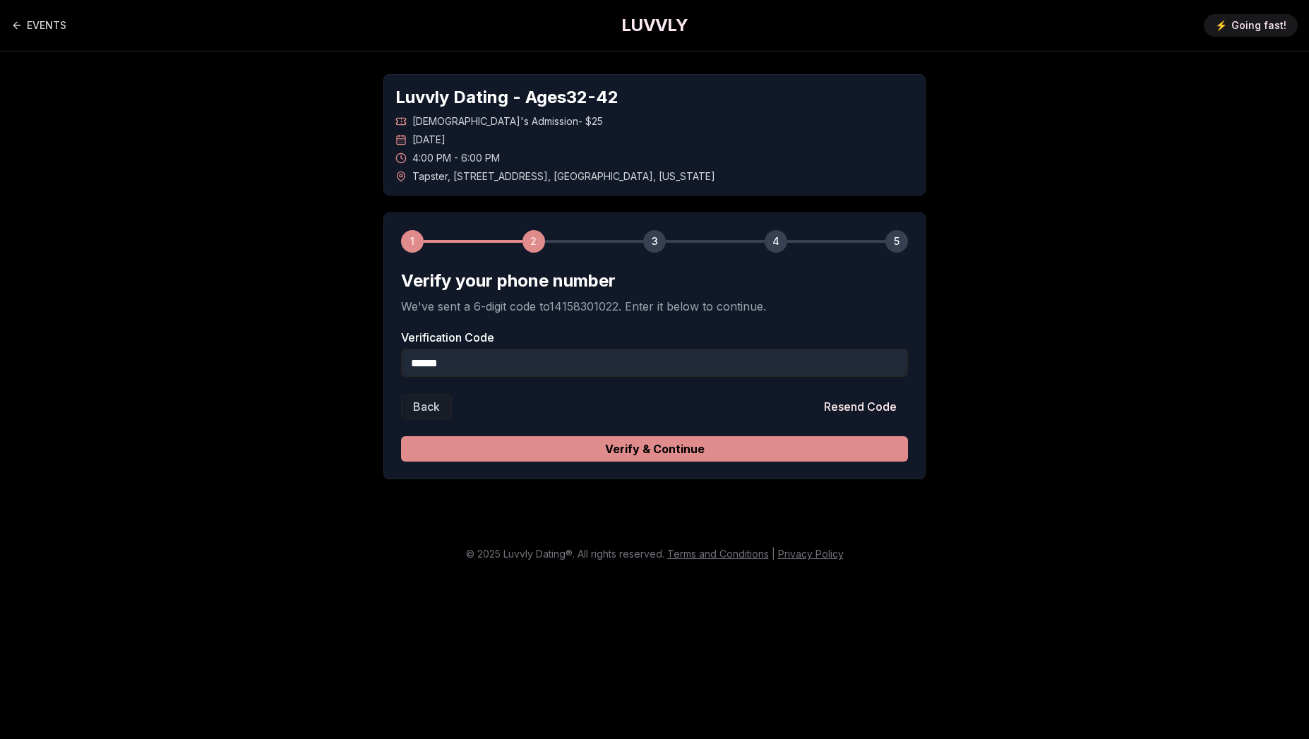
type input "******"
click at [539, 453] on button "Verify & Continue" at bounding box center [654, 448] width 507 height 25
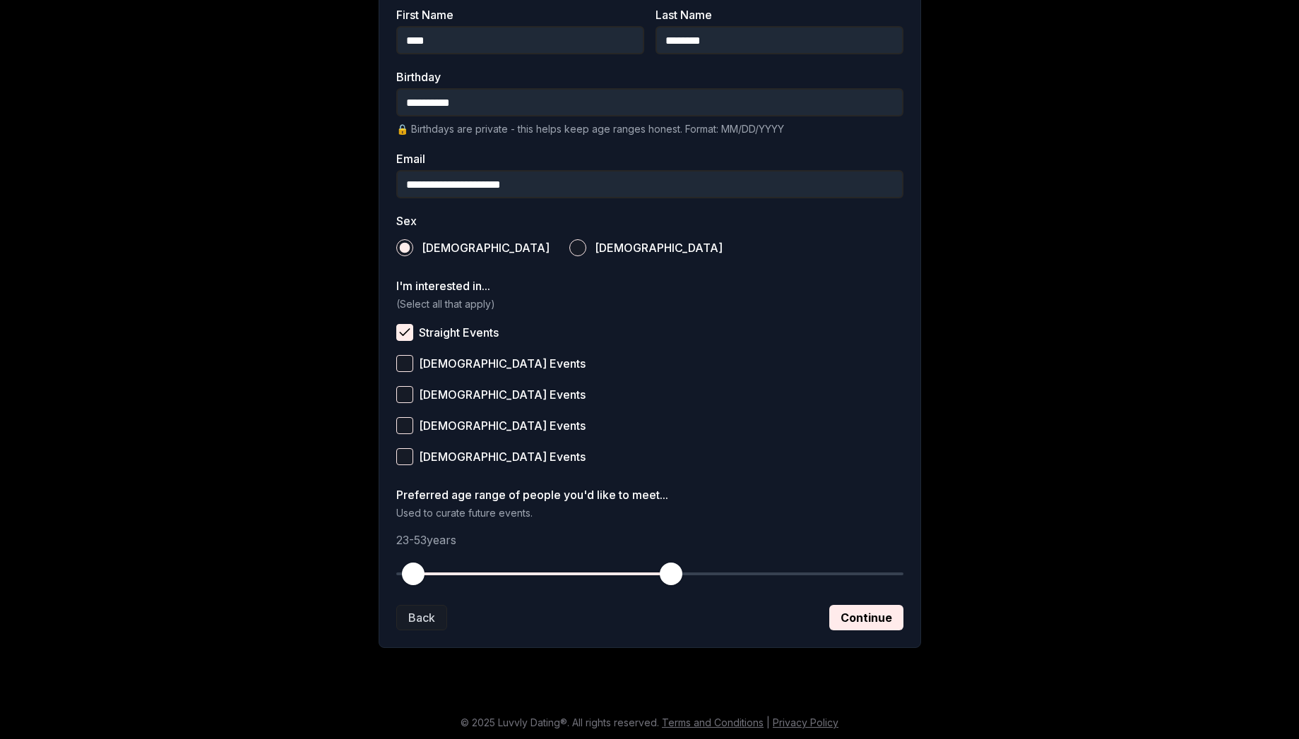
scroll to position [325, 0]
click at [858, 618] on button "Continue" at bounding box center [866, 615] width 74 height 25
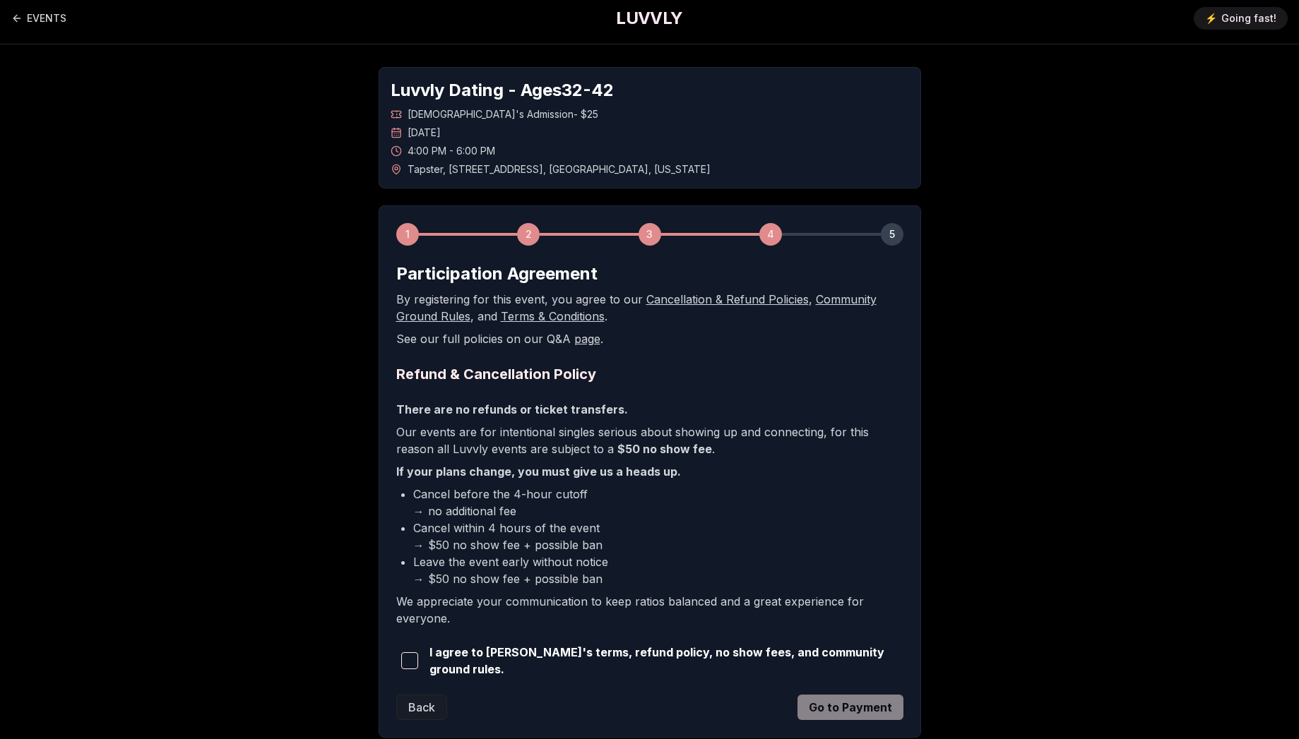
scroll to position [0, 0]
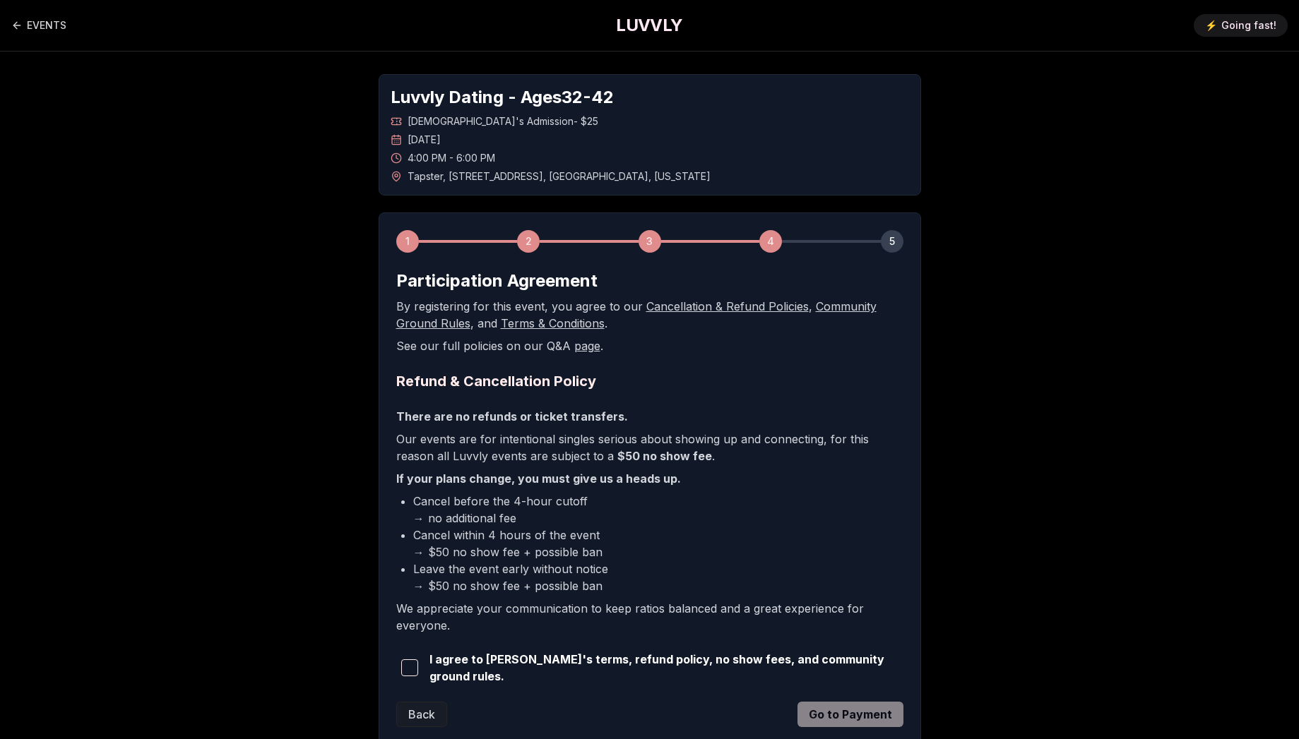
click at [685, 665] on span "I agree to [PERSON_NAME]'s terms, refund policy, no show fees, and community gr…" at bounding box center [666, 668] width 474 height 34
click at [415, 665] on span "button" at bounding box center [409, 668] width 17 height 17
click at [869, 725] on div "1 2 3 4 5 Participation Agreement By registering for this event, you agree to o…" at bounding box center [650, 479] width 542 height 533
click at [872, 715] on button "Go to Payment" at bounding box center [850, 714] width 106 height 25
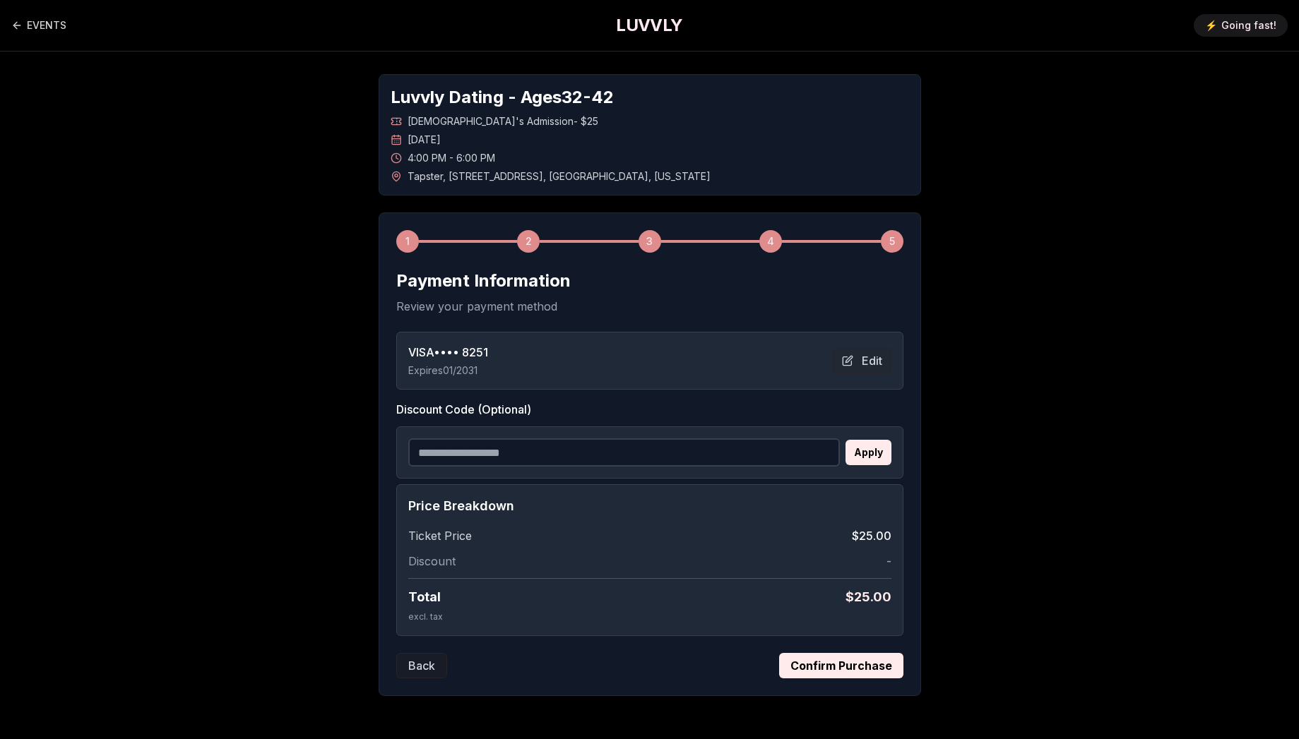
click at [855, 663] on button "Confirm Purchase" at bounding box center [841, 665] width 124 height 25
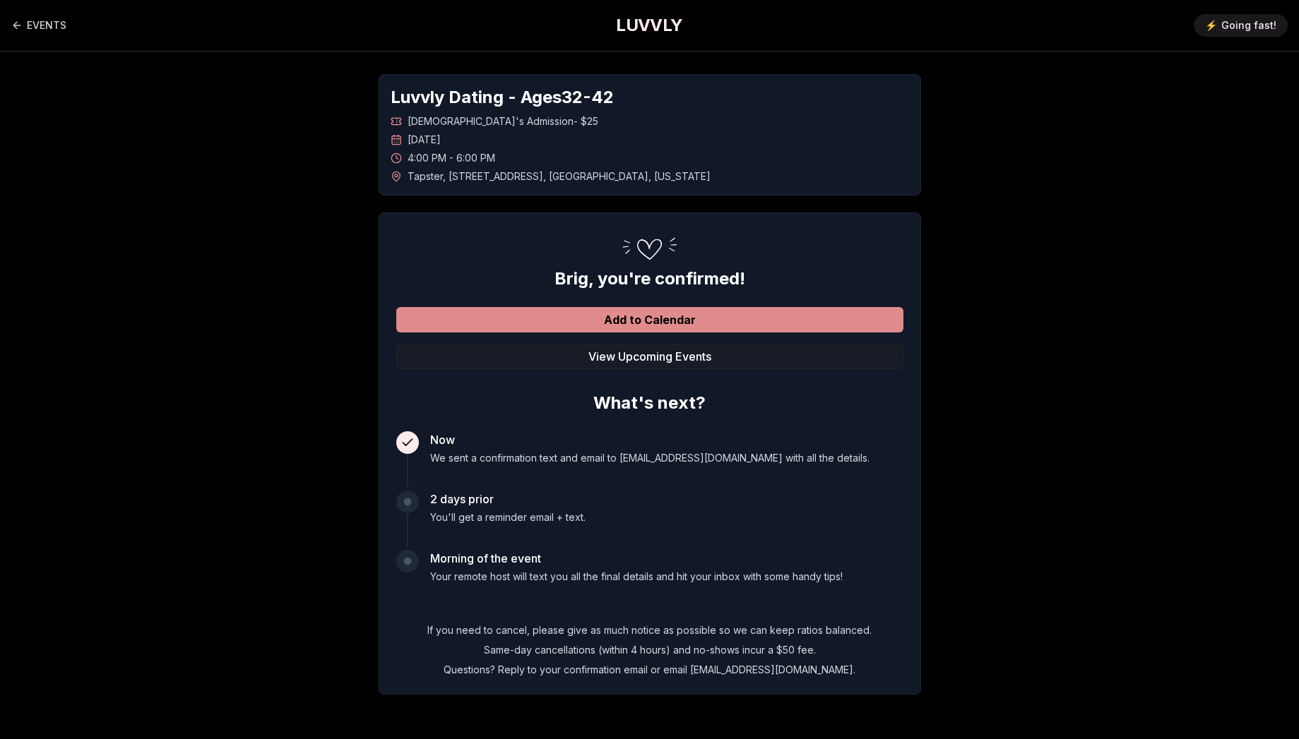
click at [459, 327] on button "Add to Calendar" at bounding box center [649, 319] width 507 height 25
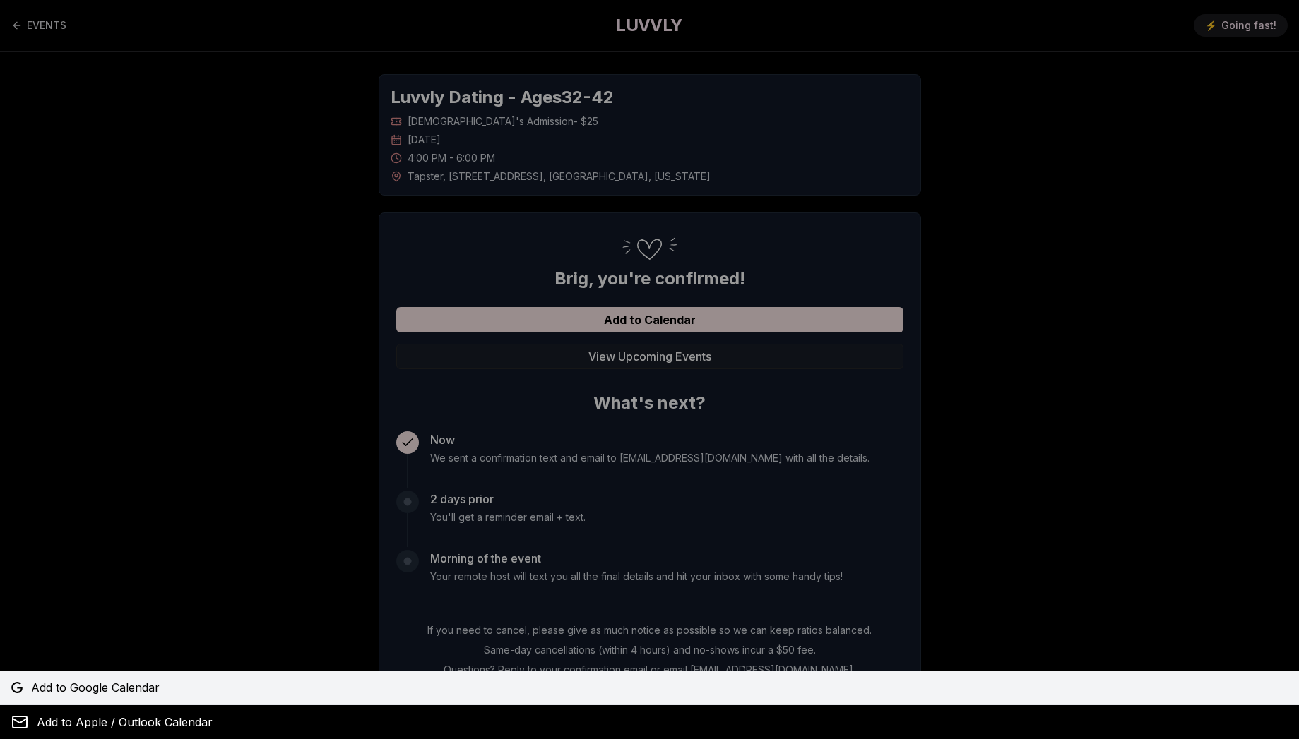
click at [138, 679] on span "Add to Google Calendar" at bounding box center [95, 687] width 129 height 17
